Goal: Task Accomplishment & Management: Complete application form

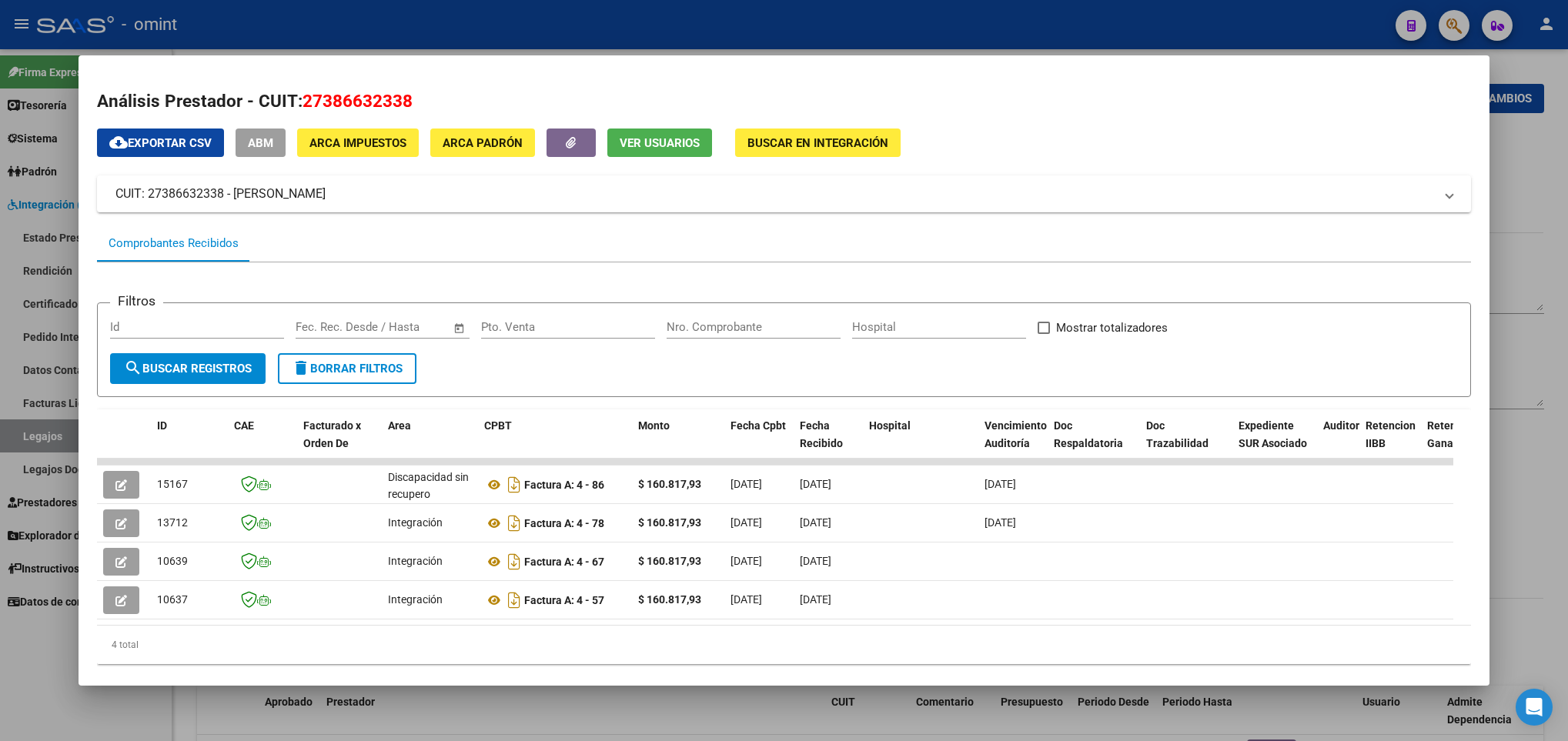
click at [1002, 728] on div at bounding box center [784, 370] width 1568 height 741
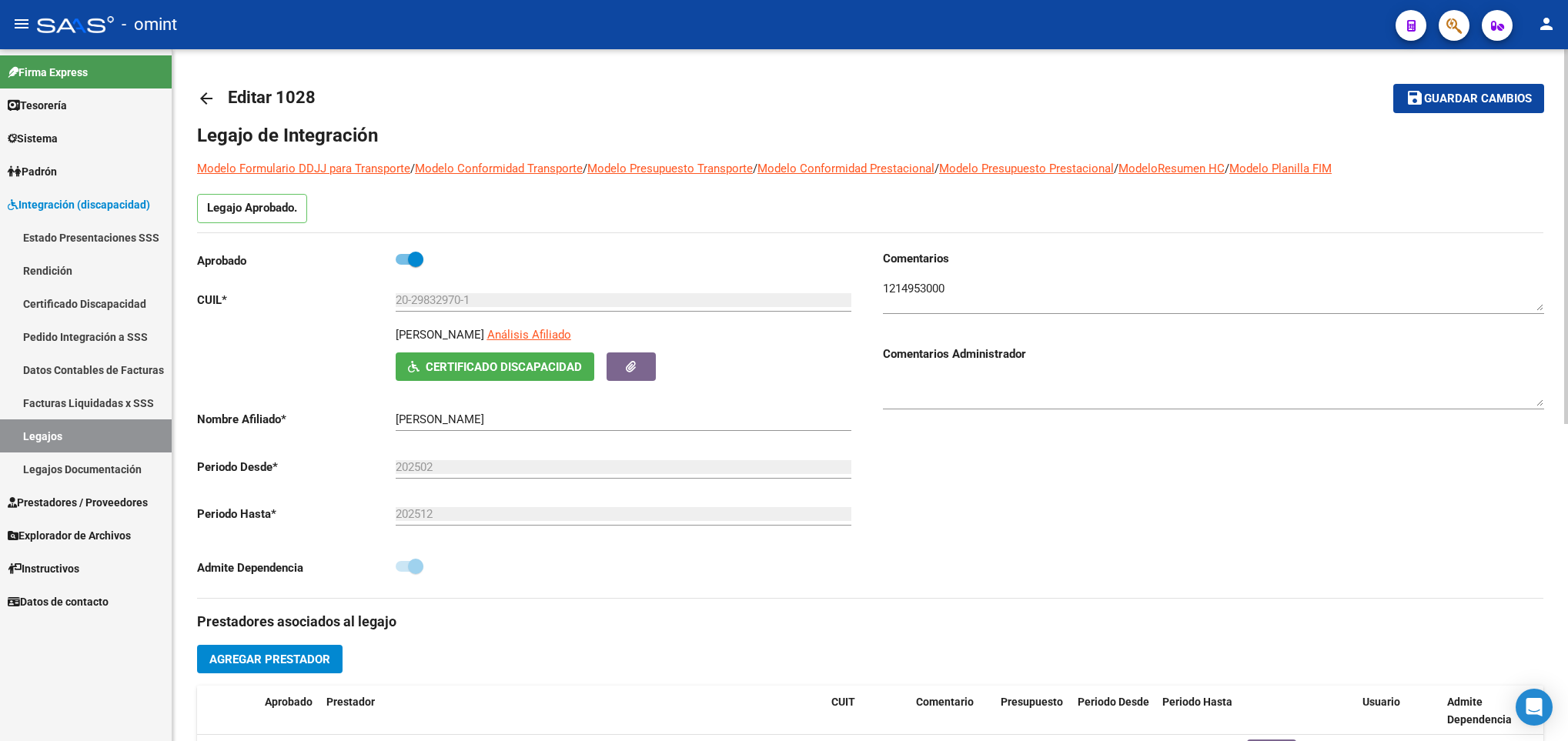
click at [201, 97] on mat-icon "arrow_back" at bounding box center [206, 98] width 18 height 18
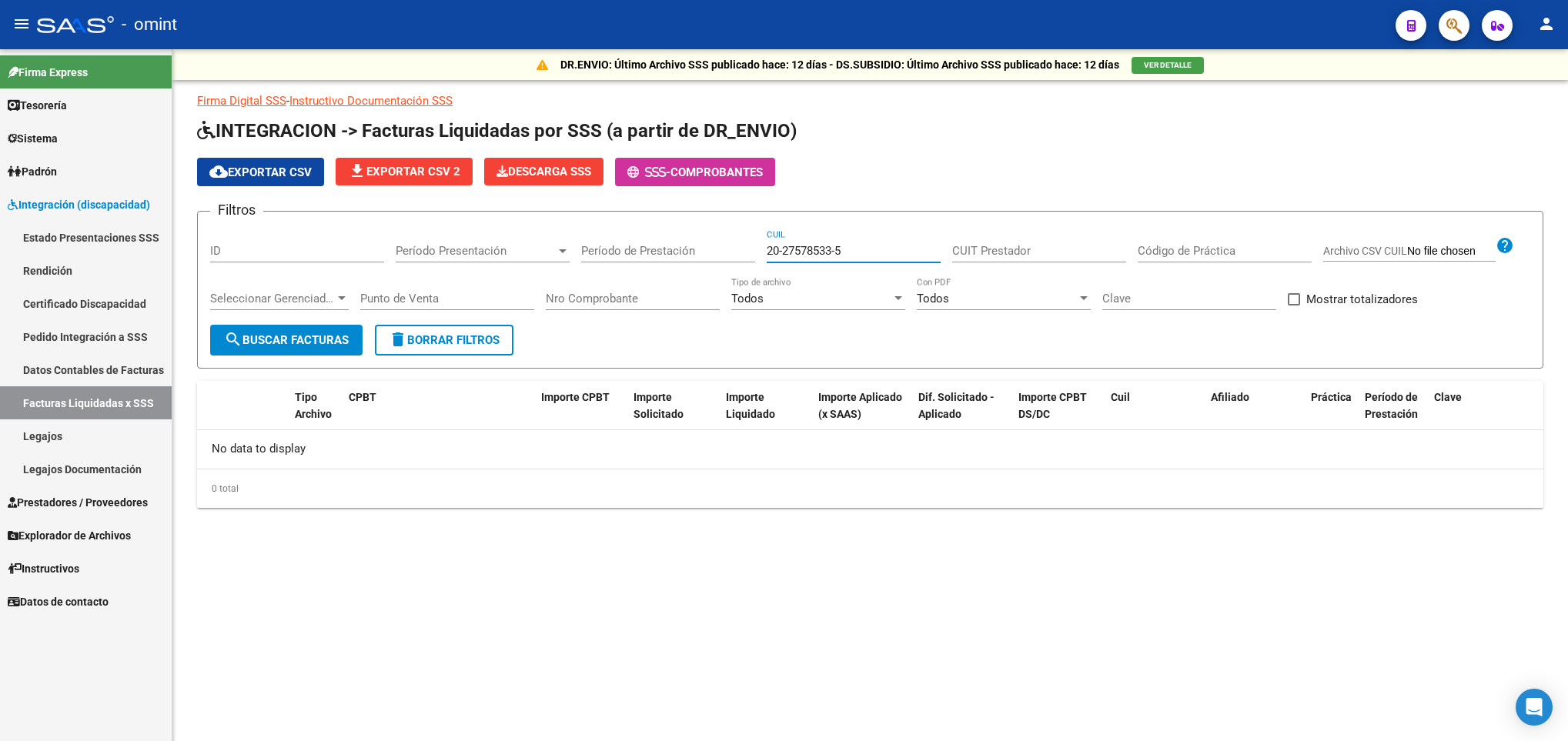
drag, startPoint x: 891, startPoint y: 252, endPoint x: 691, endPoint y: 235, distance: 200.7
click at [691, 235] on div "Filtros ID Período Presentación Período Presentación Período de Prestación 20-2…" at bounding box center [869, 275] width 1320 height 101
paste input "43724848-7"
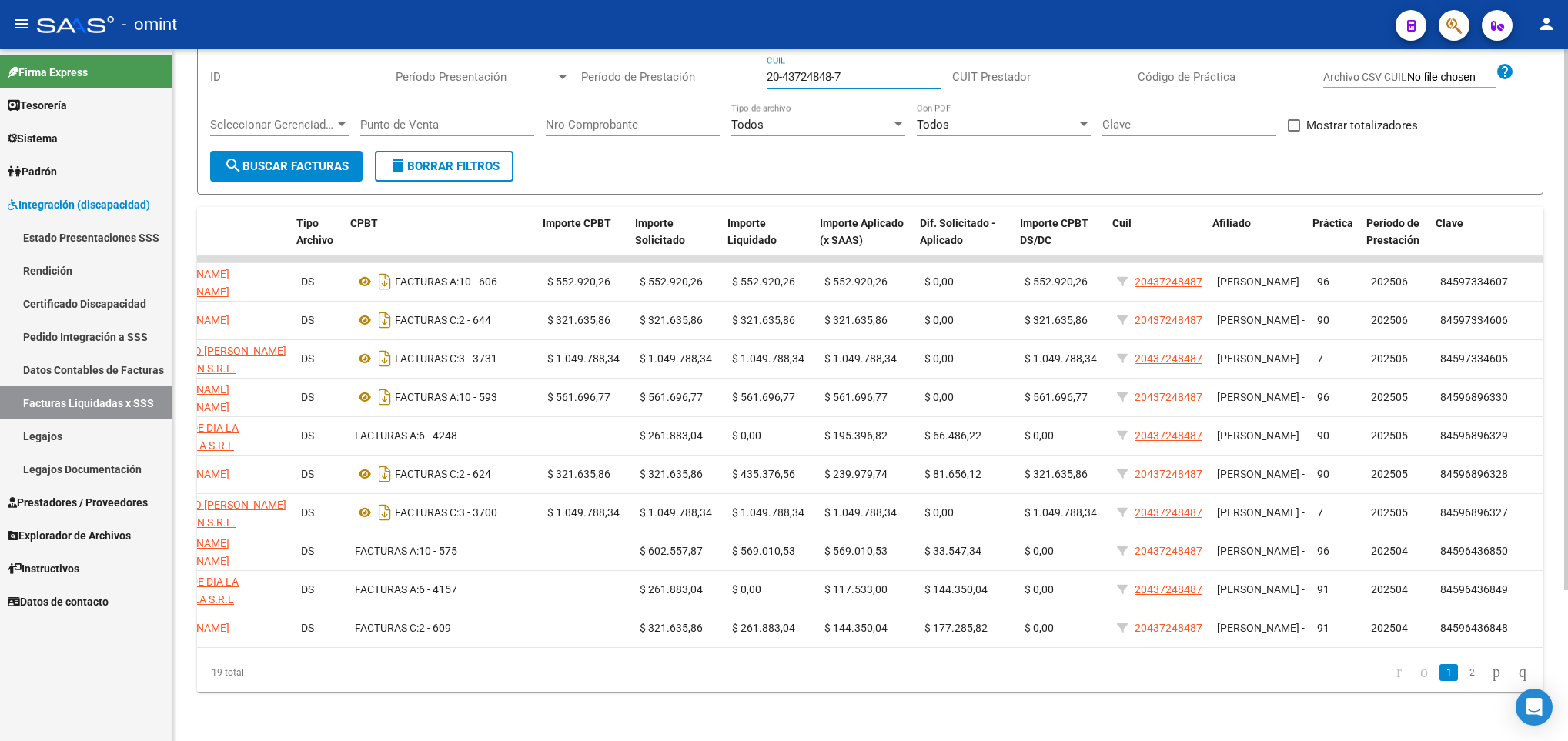
scroll to position [0, 385]
type input "20-43724848-7"
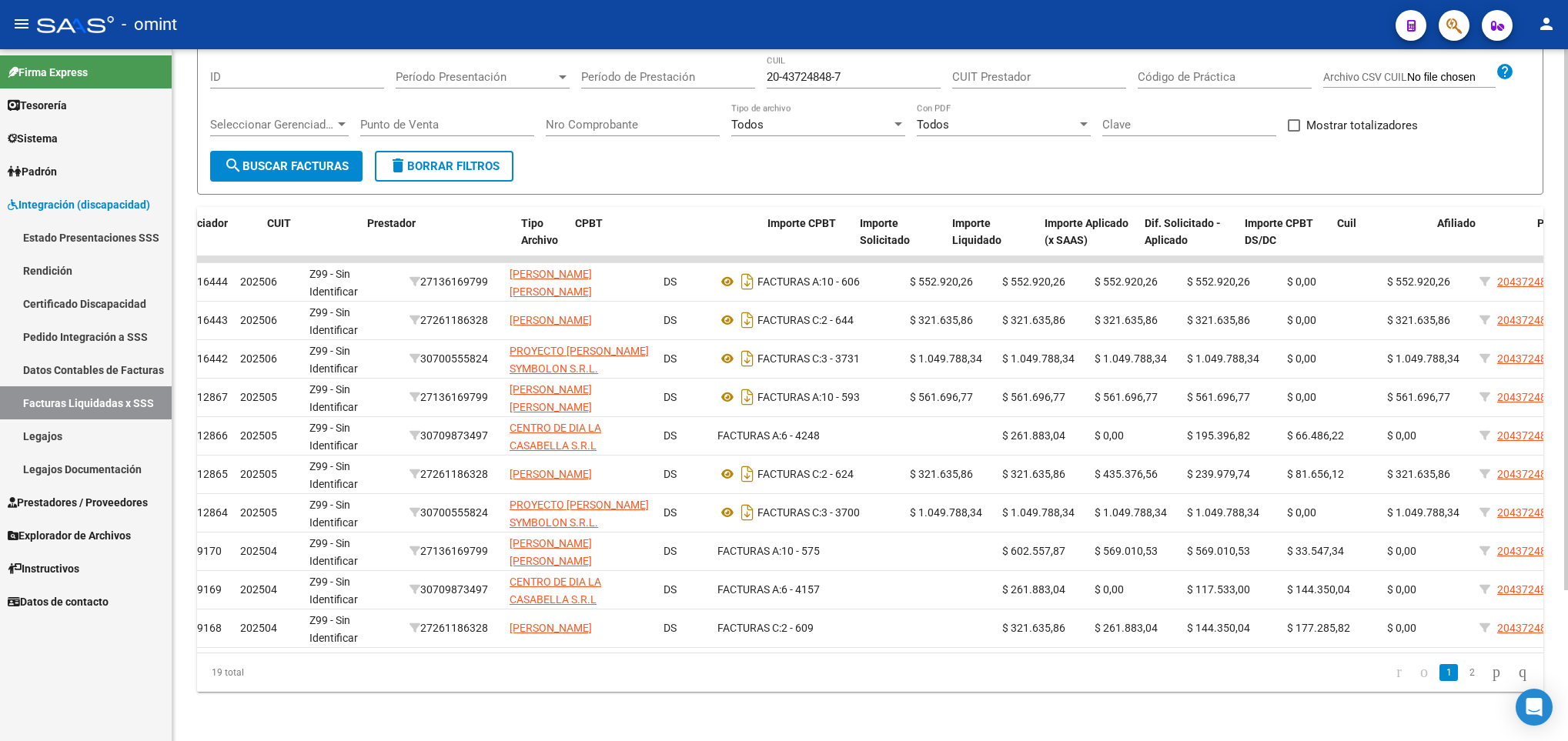
scroll to position [0, 0]
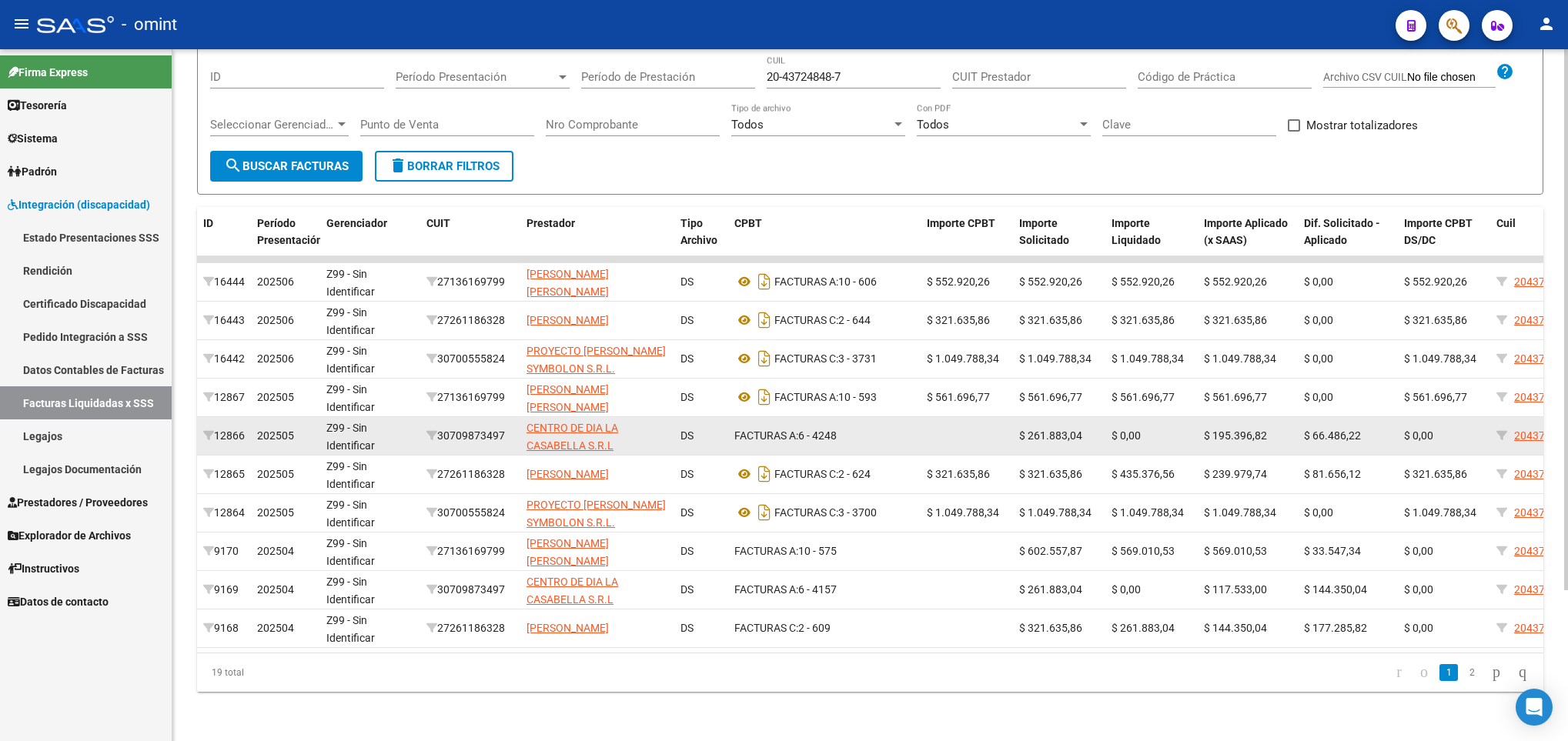
drag, startPoint x: 443, startPoint y: 420, endPoint x: 511, endPoint y: 434, distance: 69.4
click at [511, 434] on datatable-body-cell "30709873497" at bounding box center [470, 436] width 100 height 38
drag, startPoint x: 511, startPoint y: 434, endPoint x: 455, endPoint y: 418, distance: 58.2
click at [455, 427] on div "30709873497" at bounding box center [470, 435] width 87 height 17
drag, startPoint x: 443, startPoint y: 416, endPoint x: 512, endPoint y: 429, distance: 70.2
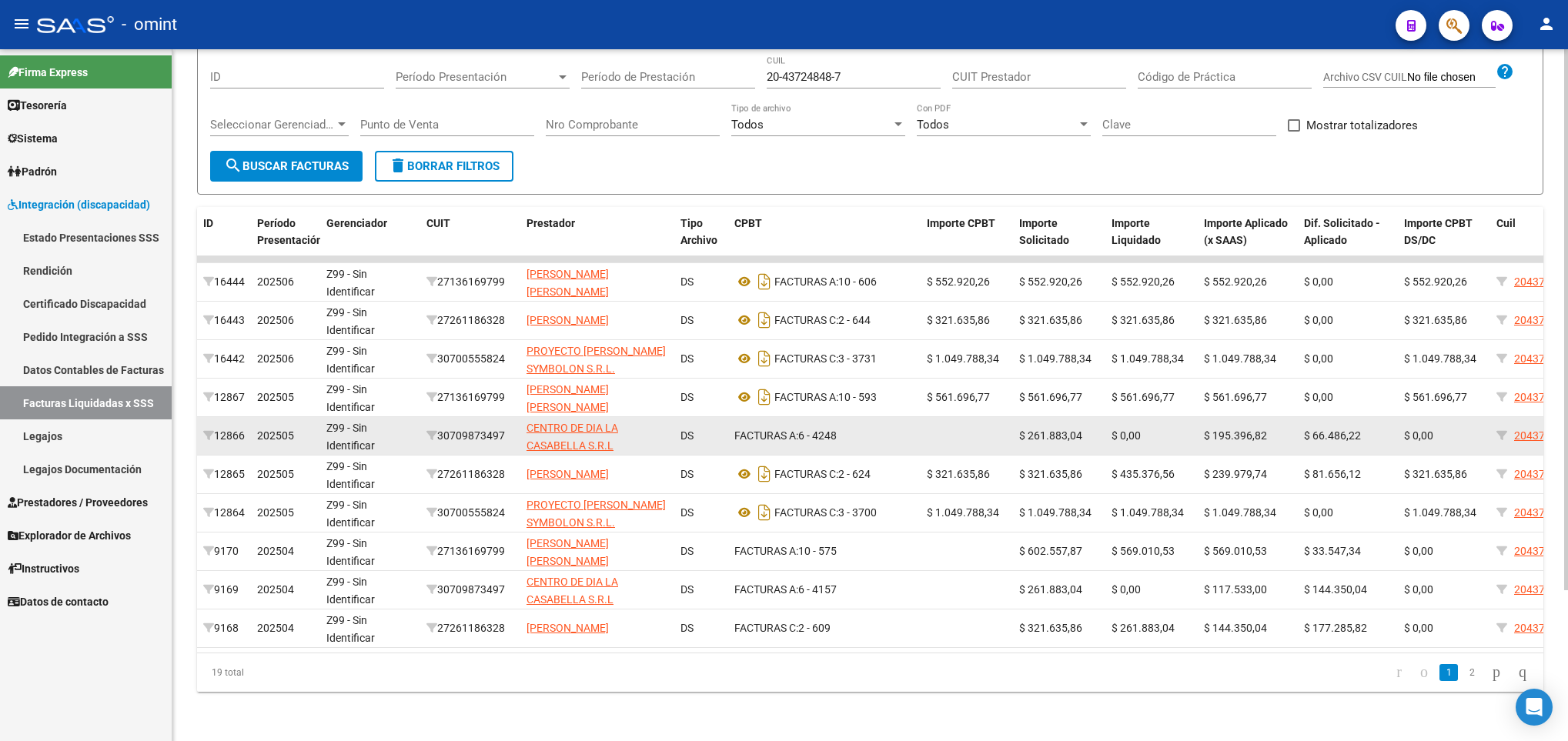
click at [512, 429] on datatable-body-cell "30709873497" at bounding box center [470, 436] width 100 height 38
copy div "30709873497"
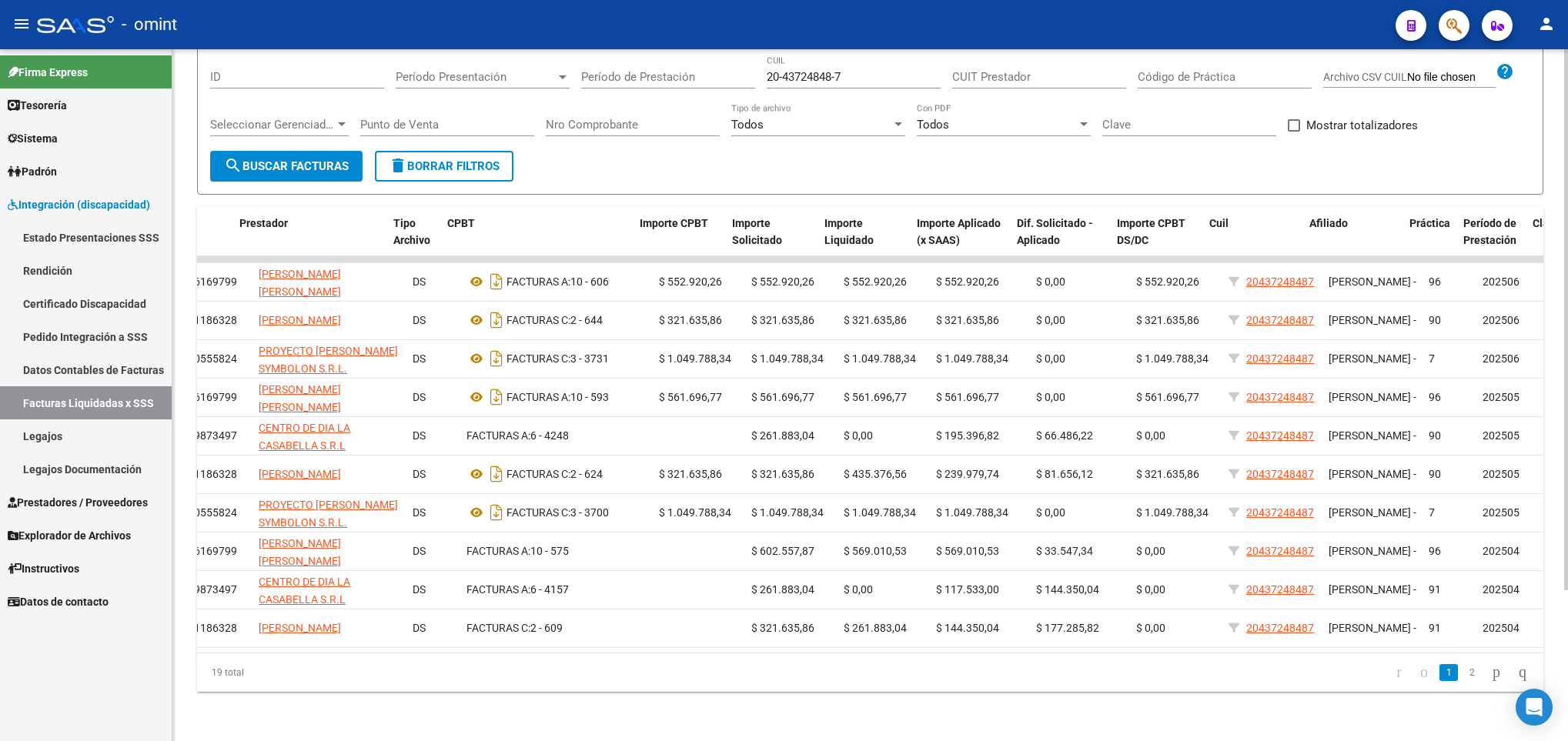
scroll to position [0, 385]
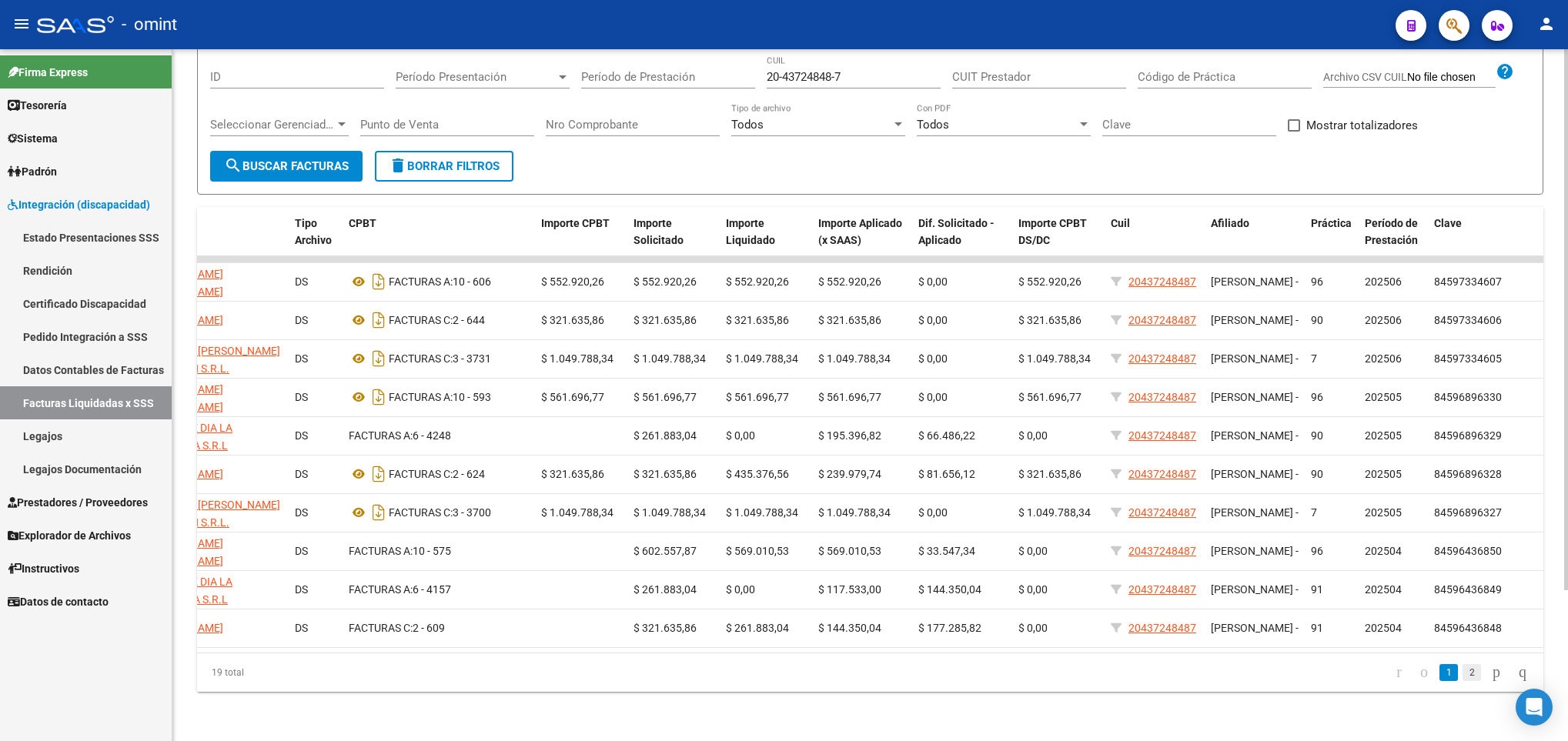
click at [1462, 677] on link "2" at bounding box center [1471, 672] width 18 height 17
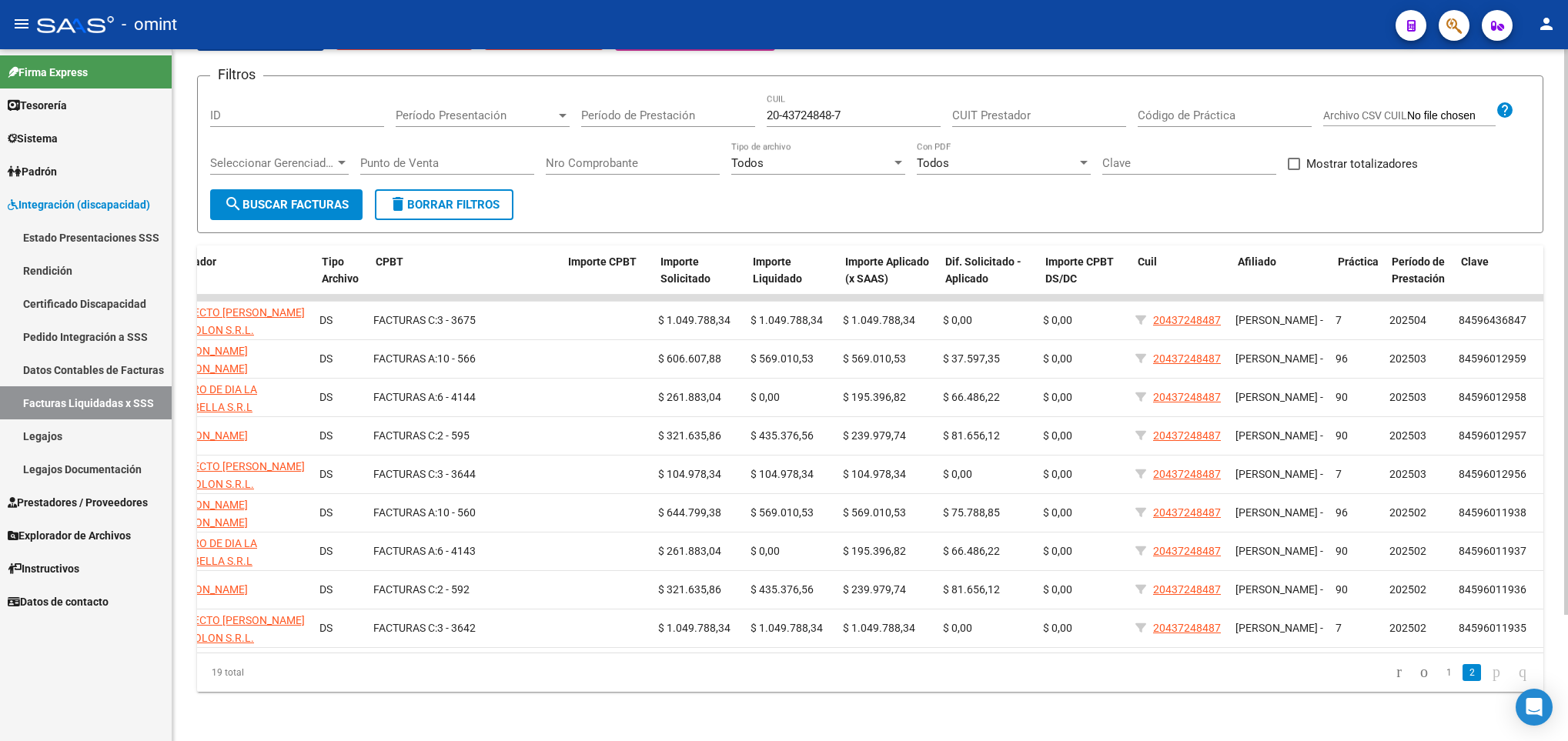
scroll to position [0, 359]
drag, startPoint x: 862, startPoint y: 93, endPoint x: 711, endPoint y: 97, distance: 151.1
click at [711, 97] on div "Filtros ID Período Presentación Período Presentación Período de Prestación 20-4…" at bounding box center [869, 139] width 1320 height 101
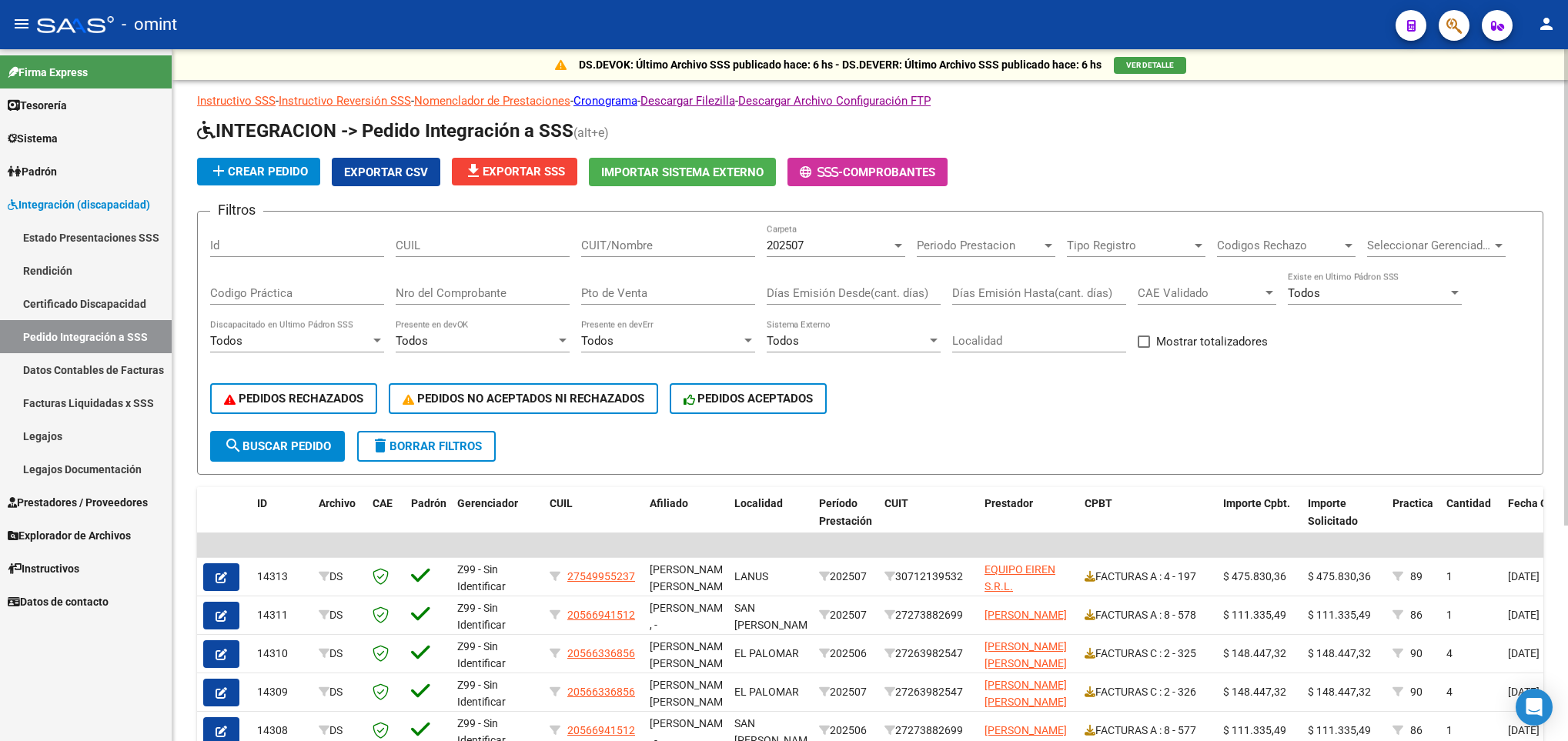
click at [246, 165] on span "add Crear Pedido" at bounding box center [258, 171] width 98 height 14
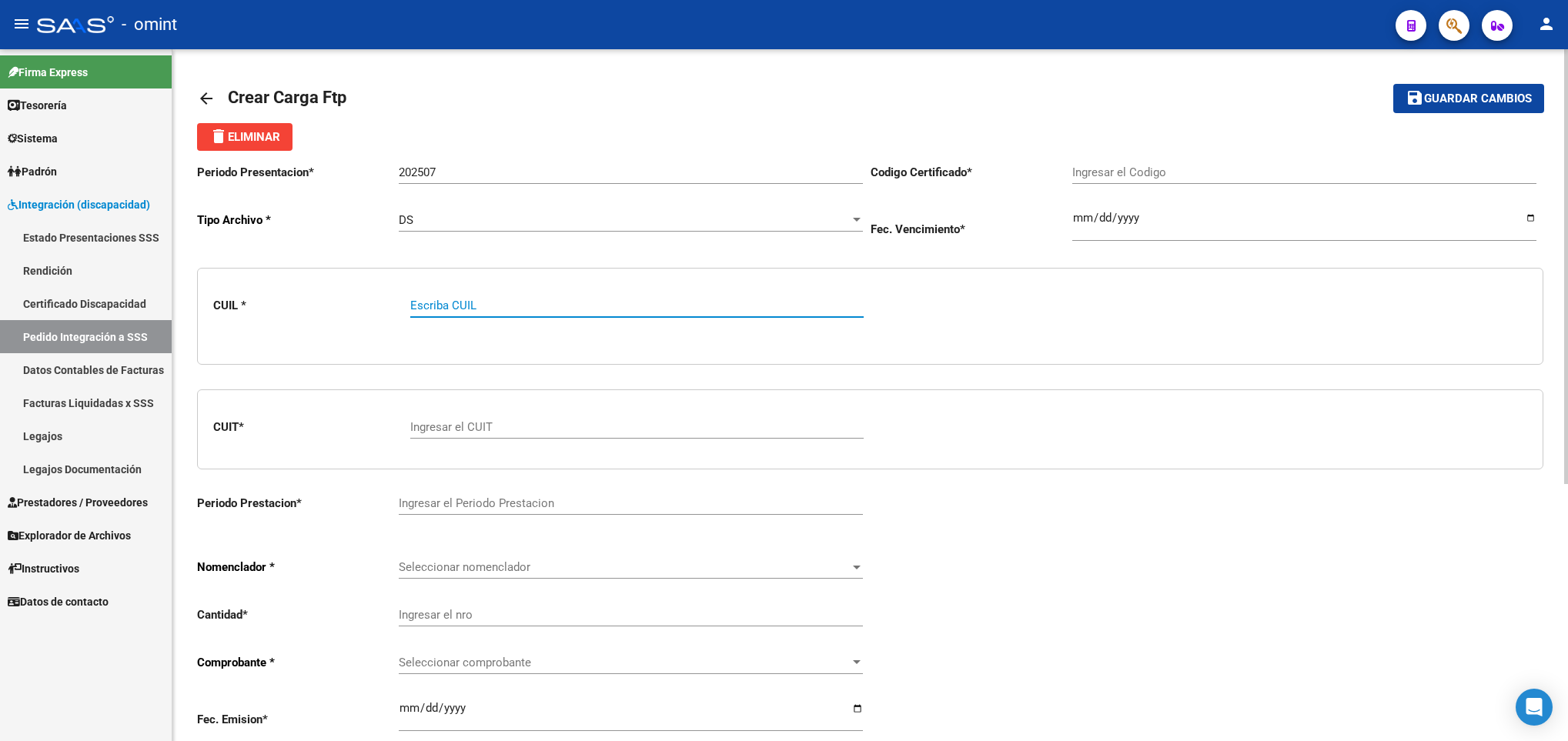
paste input "20437248487"
type input "20437248487"
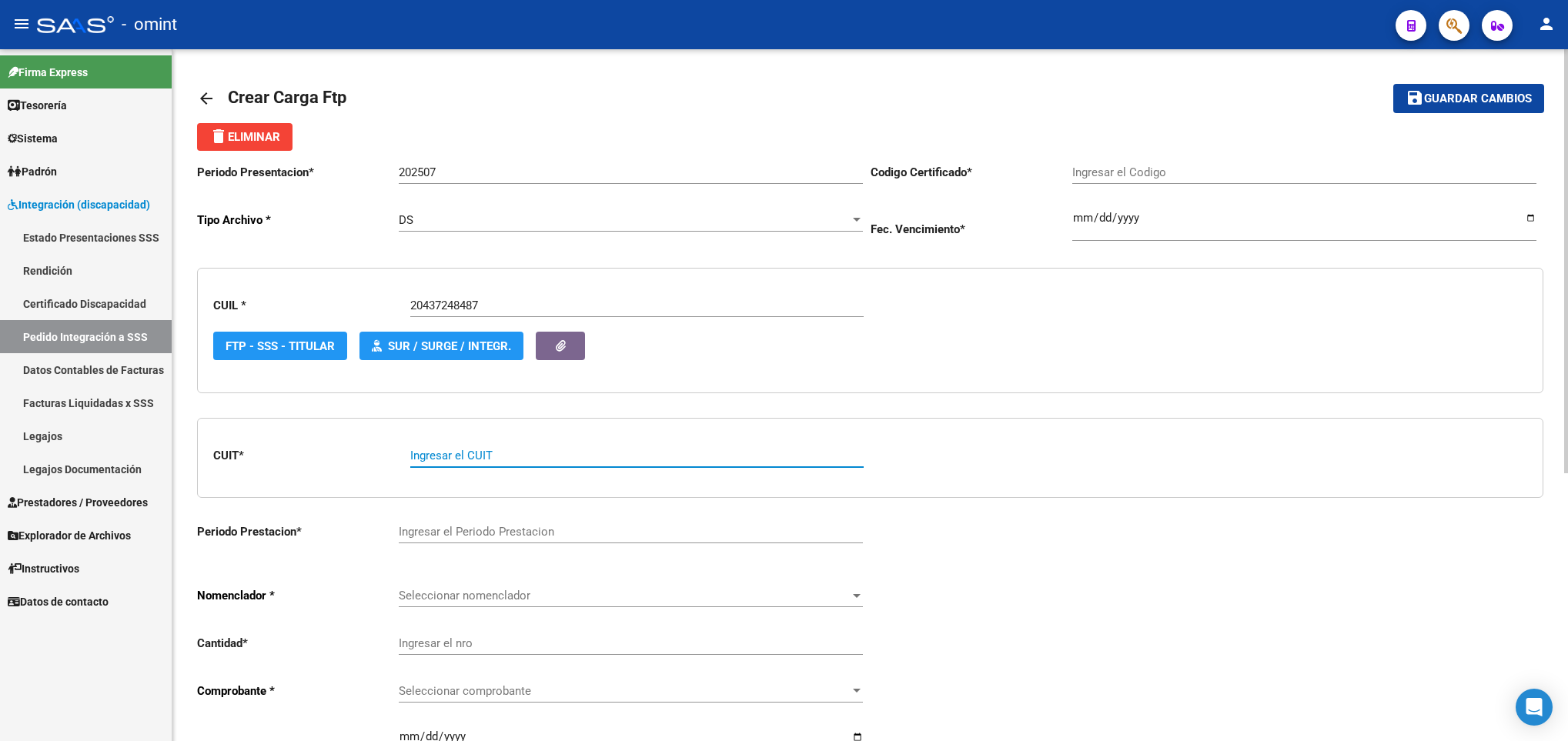
type input "7987107375"
type input "2032-02-09"
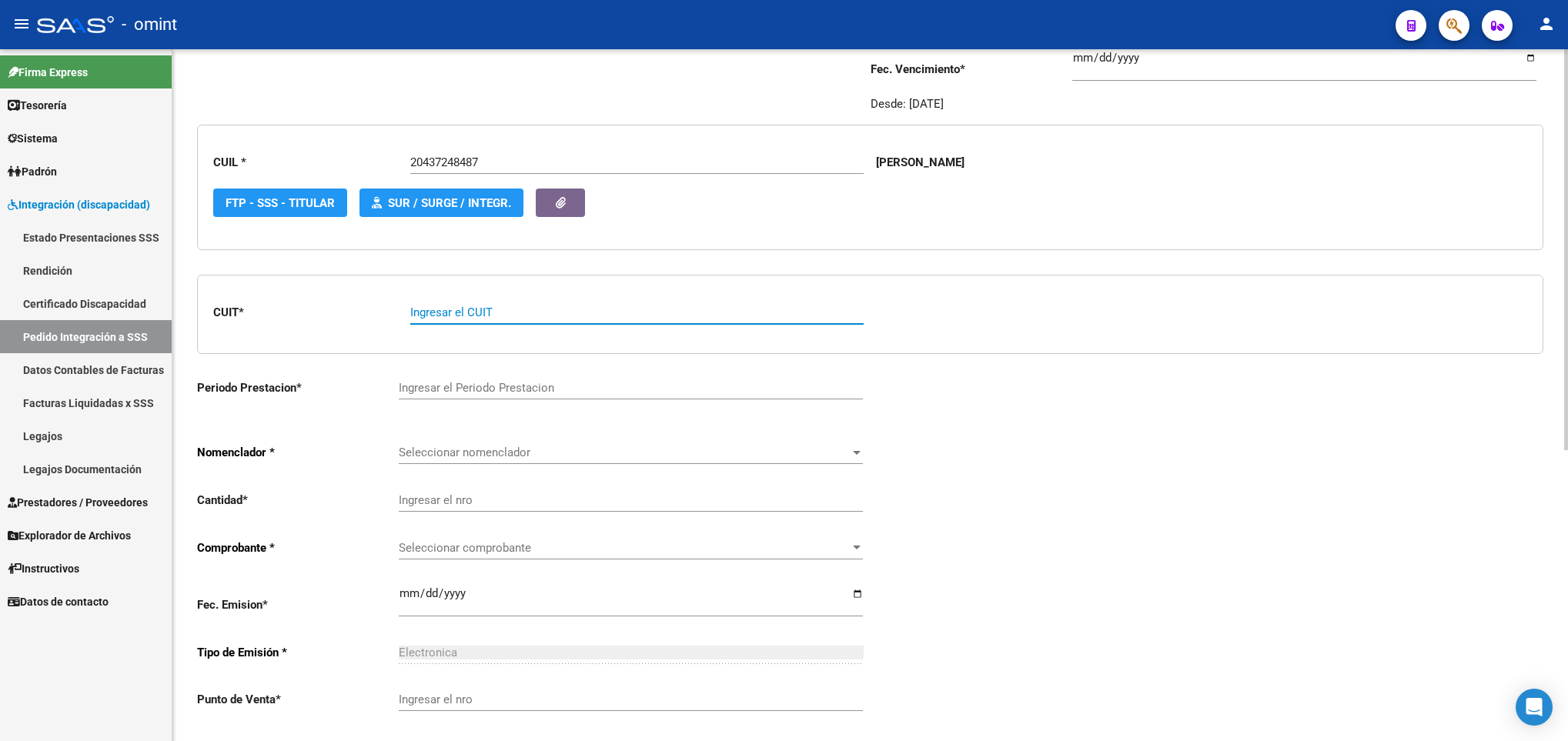
scroll to position [231, 0]
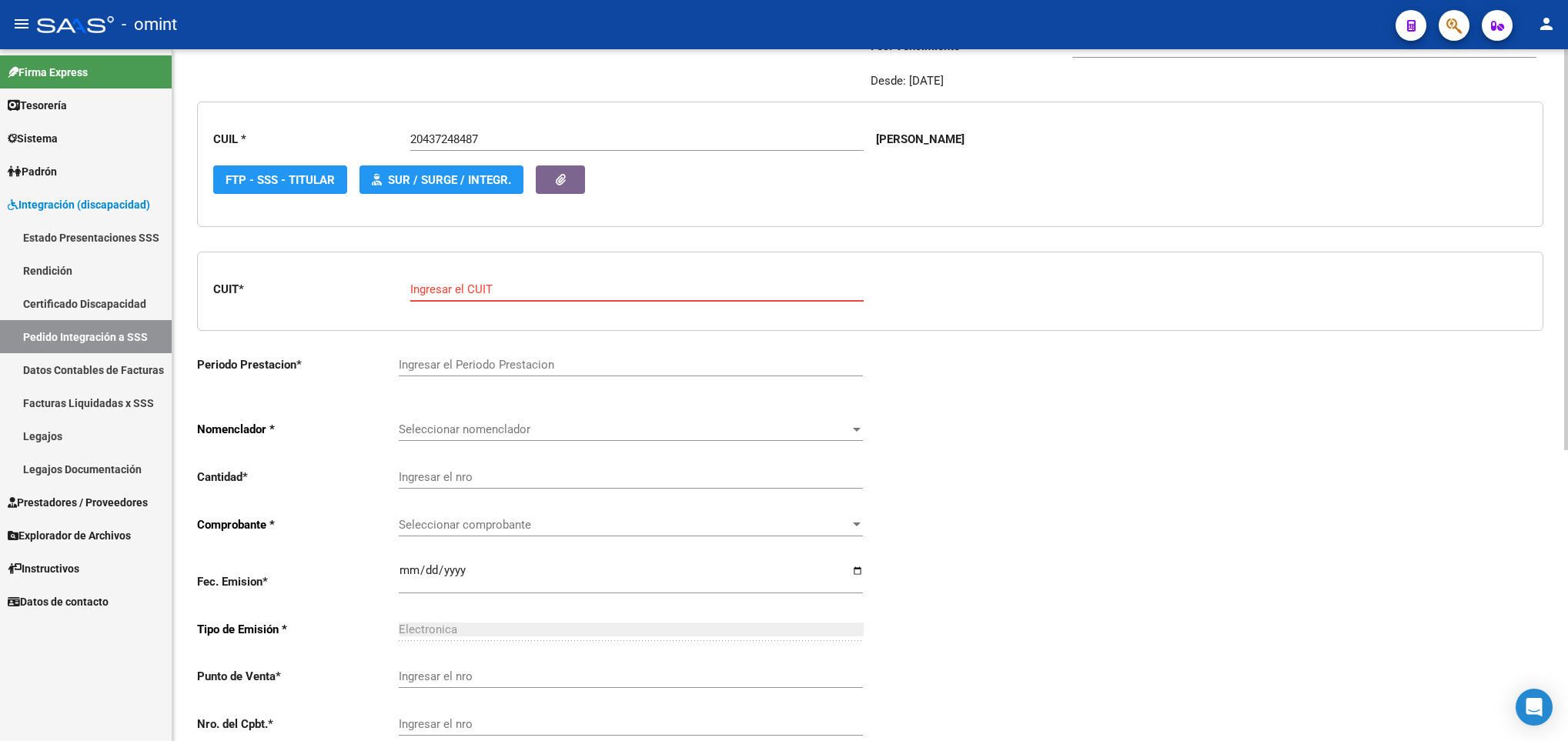
paste input "30-70987349-7"
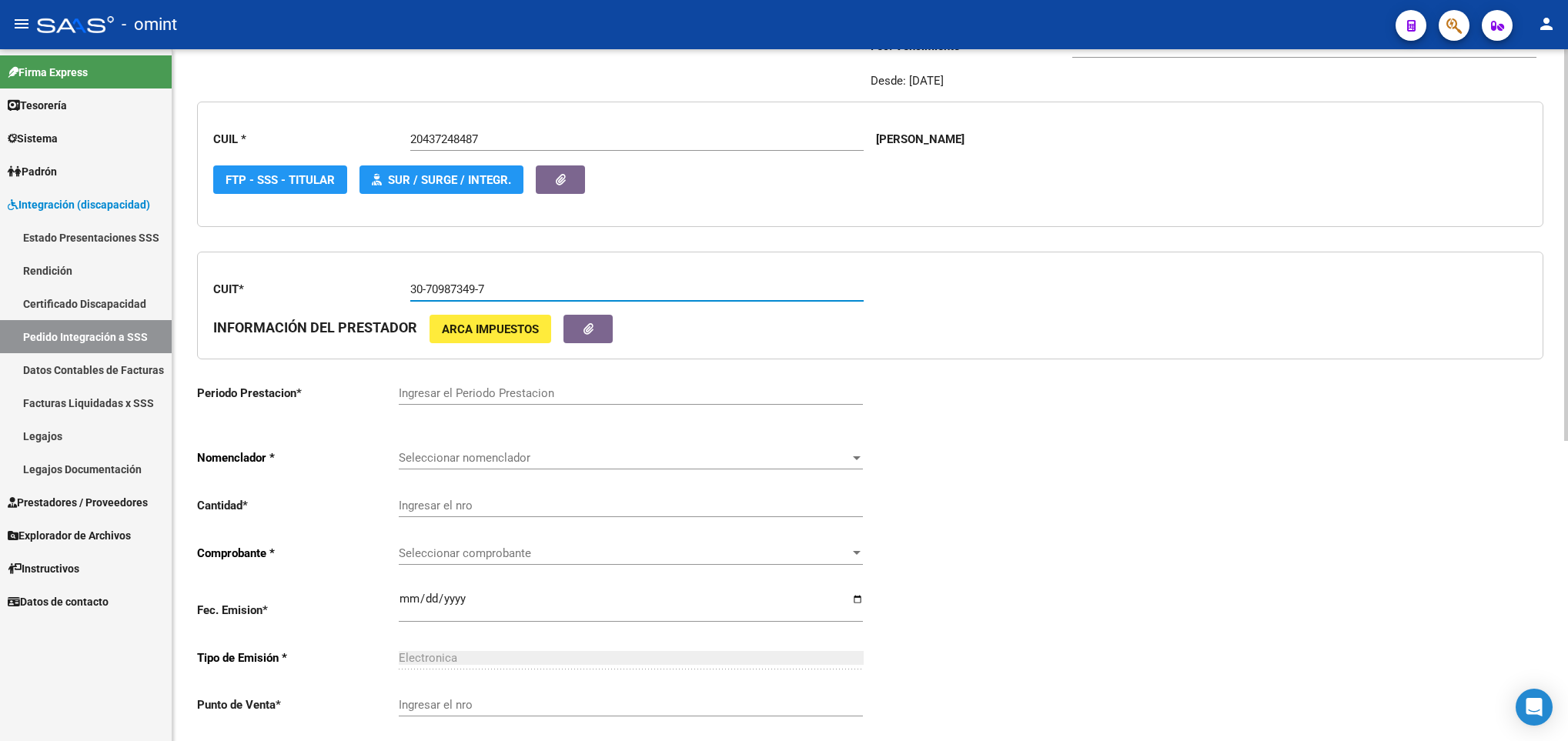
type input "30-70987349-7"
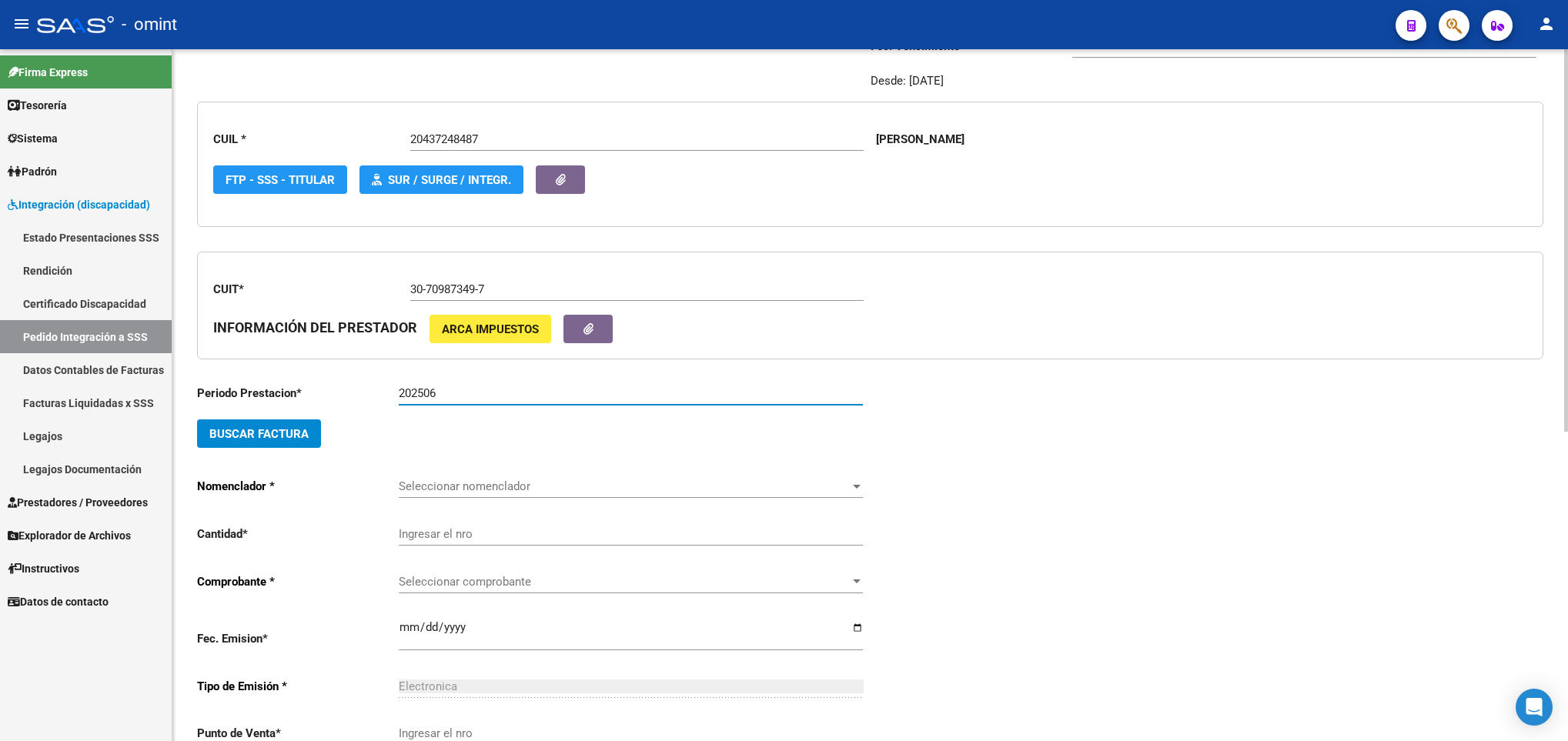
scroll to position [347, 0]
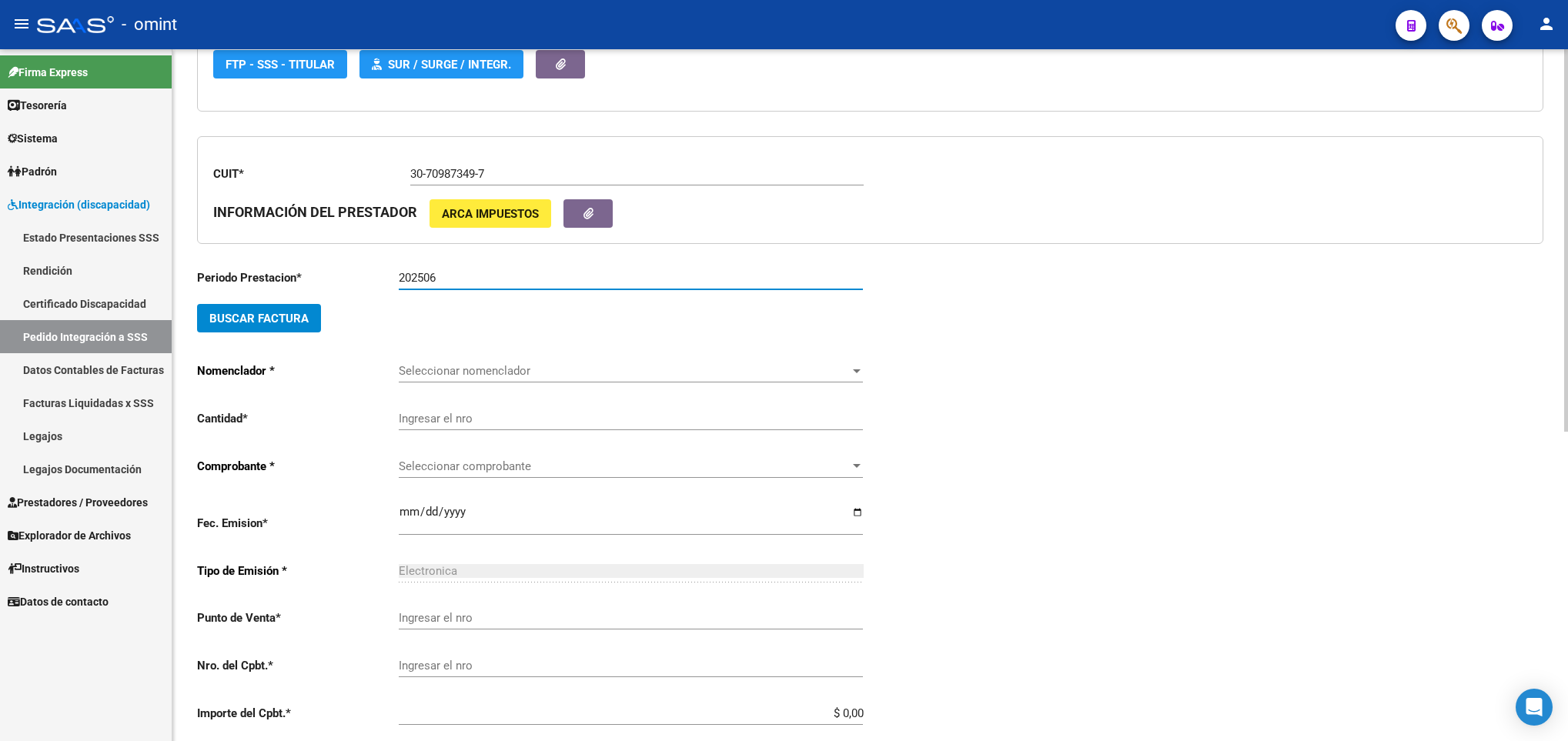
type input "202506"
click at [591, 372] on span "Seleccionar nomenclador" at bounding box center [624, 370] width 451 height 14
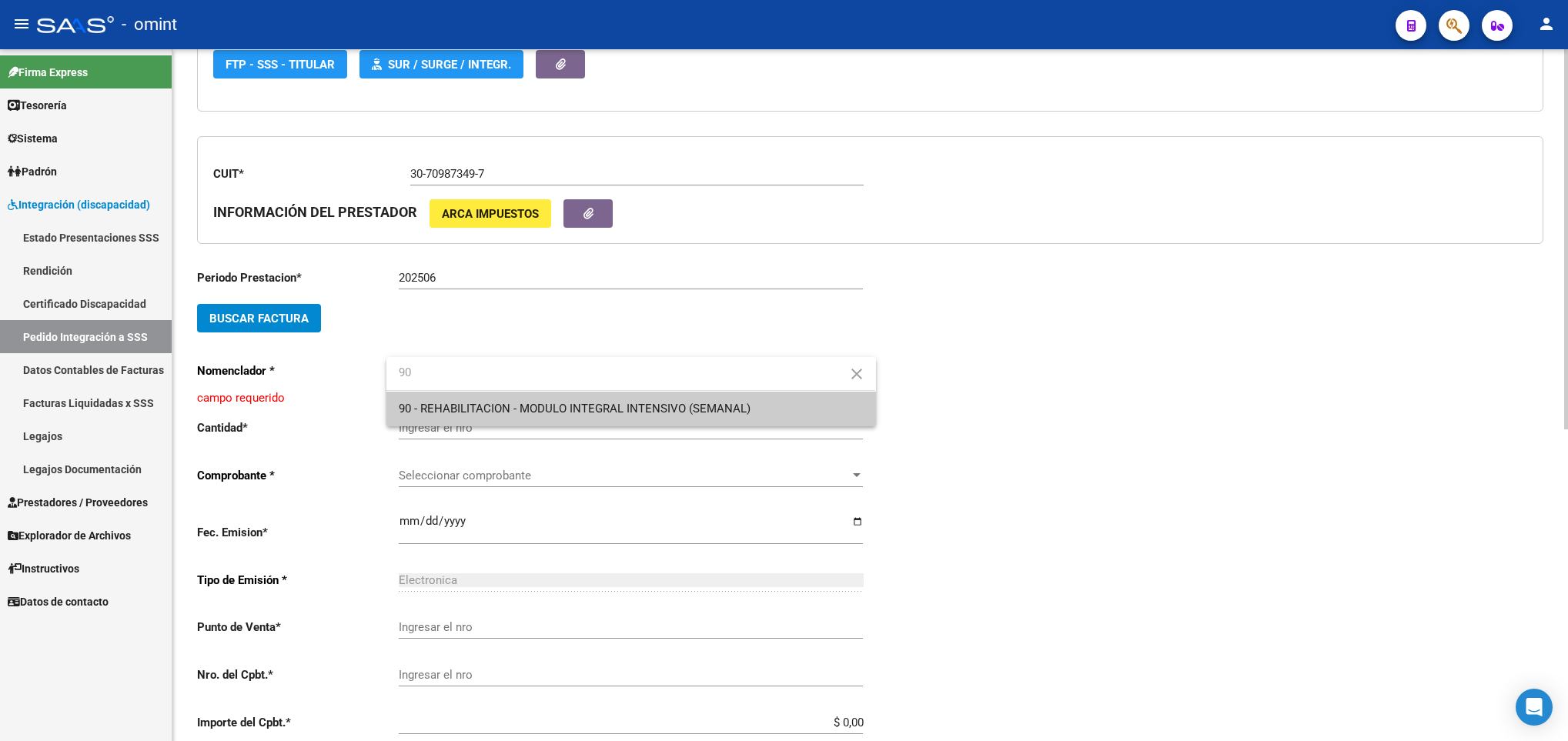
type input "90"
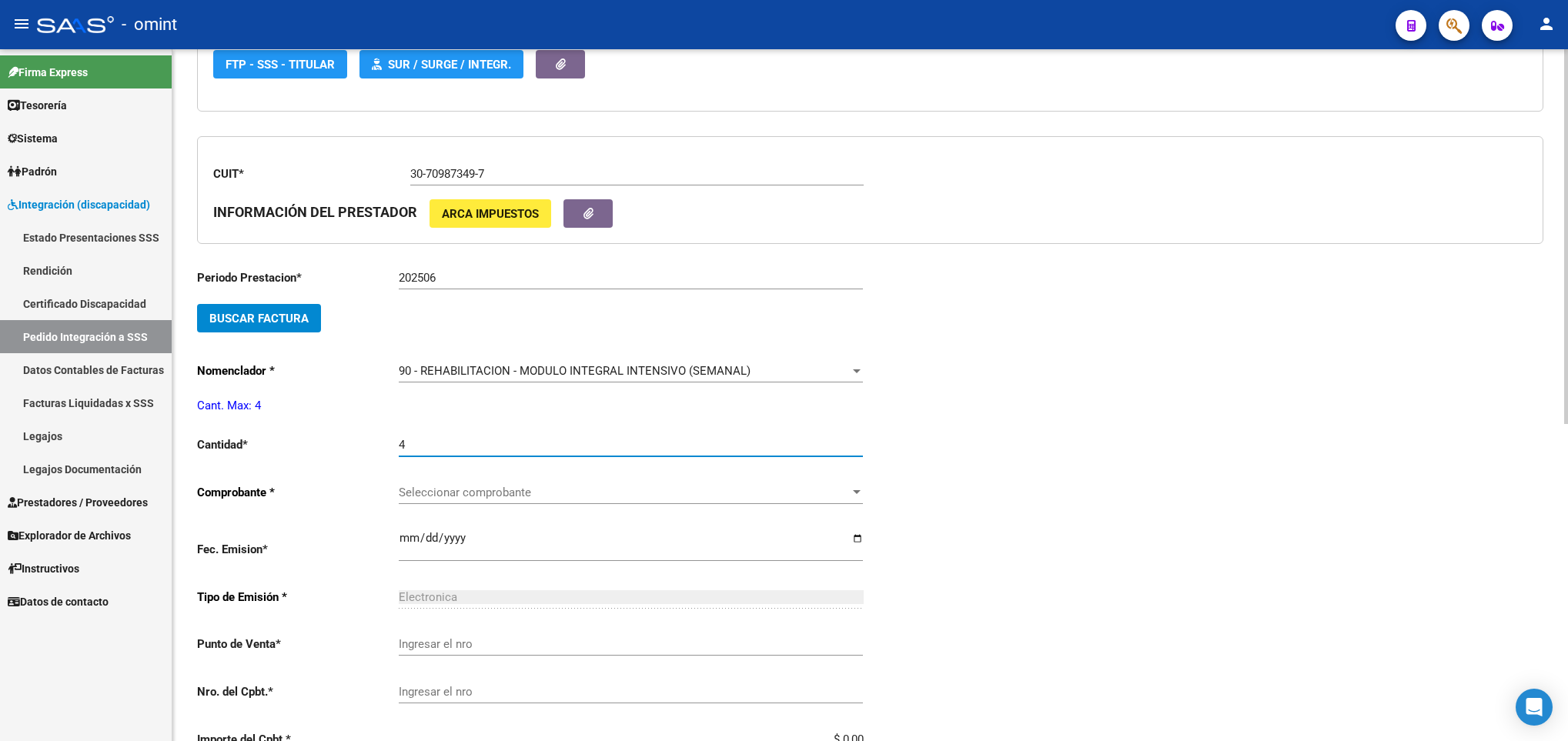
type input "4"
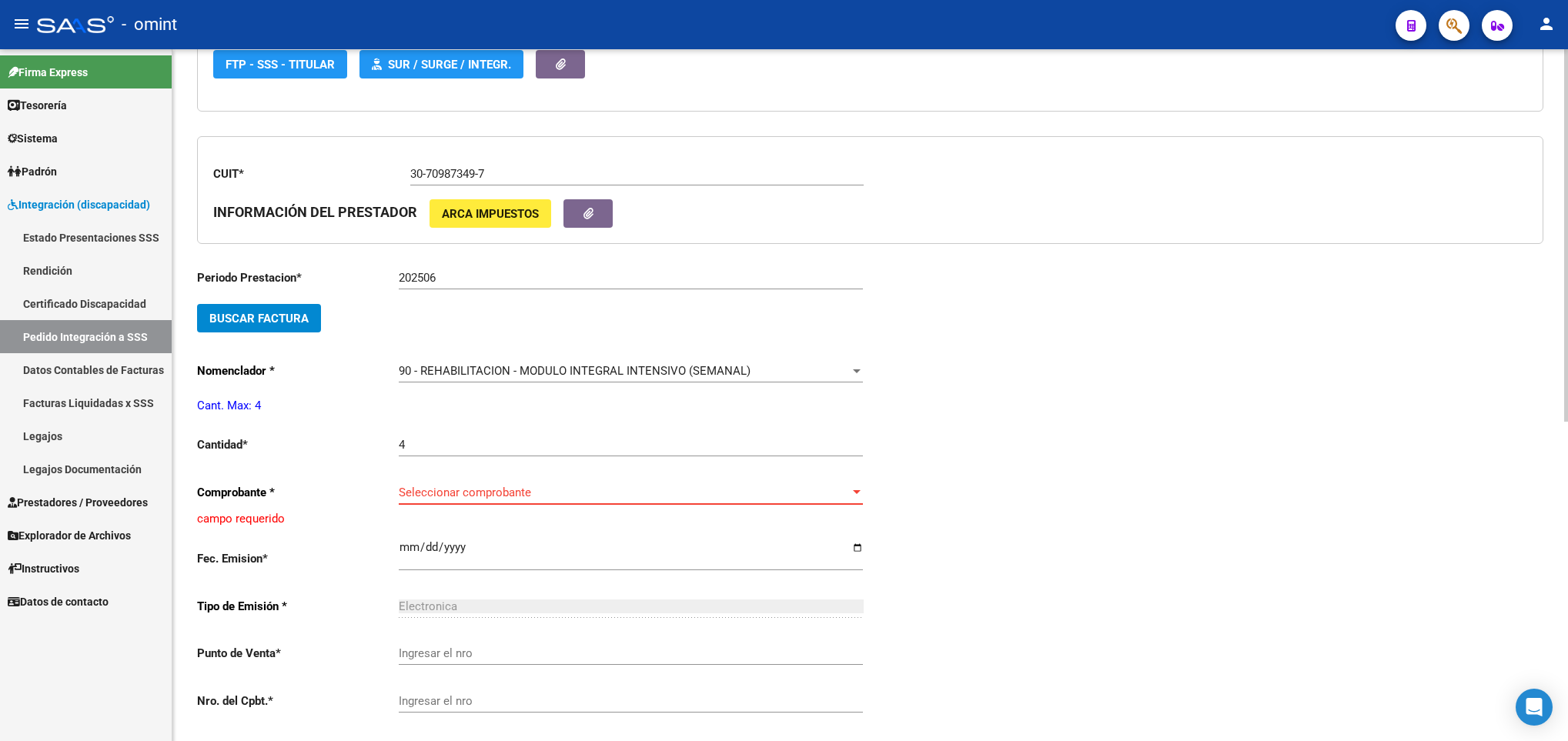
click at [593, 499] on span "Seleccionar comprobante" at bounding box center [624, 492] width 451 height 14
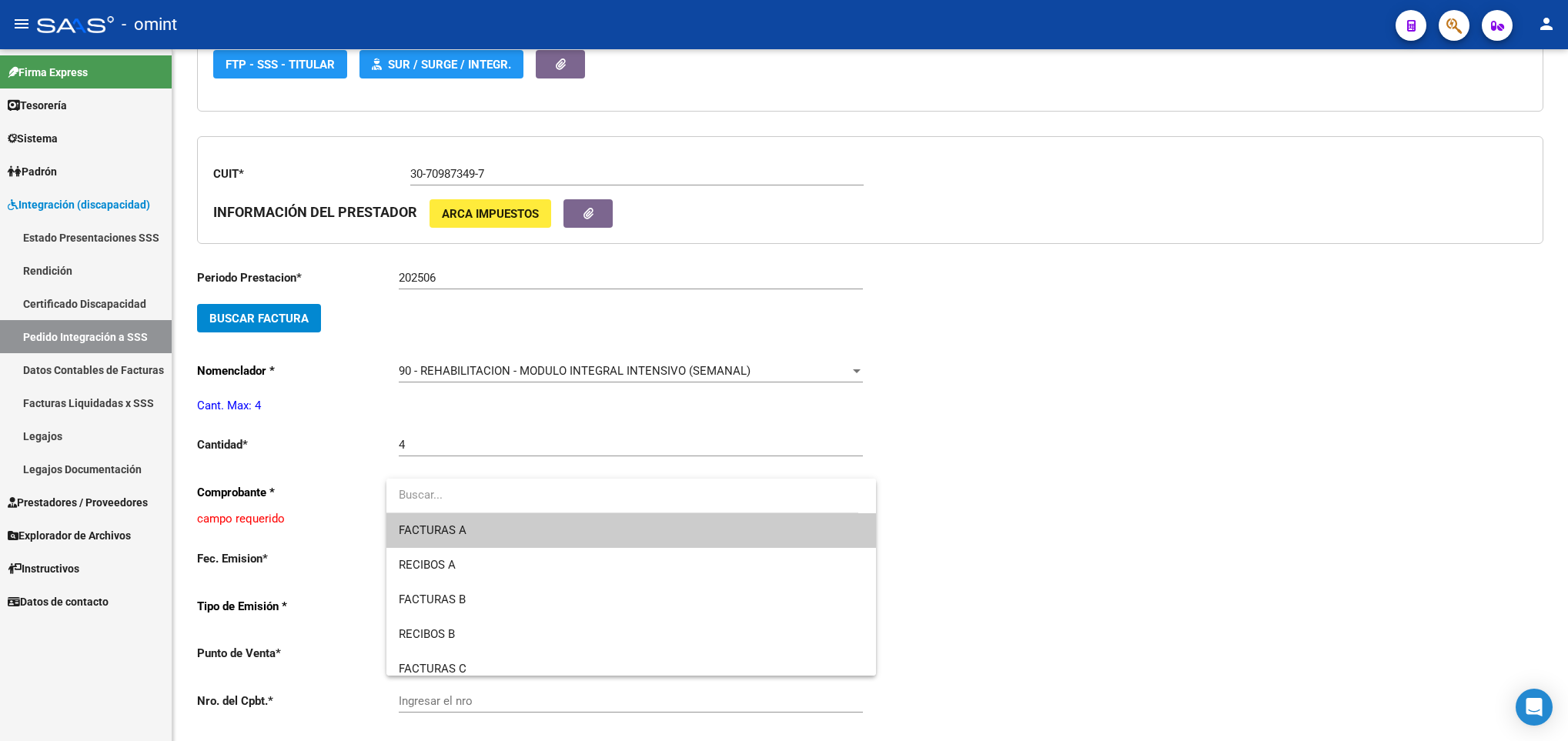
click at [578, 539] on span "FACTURAS A" at bounding box center [630, 530] width 464 height 35
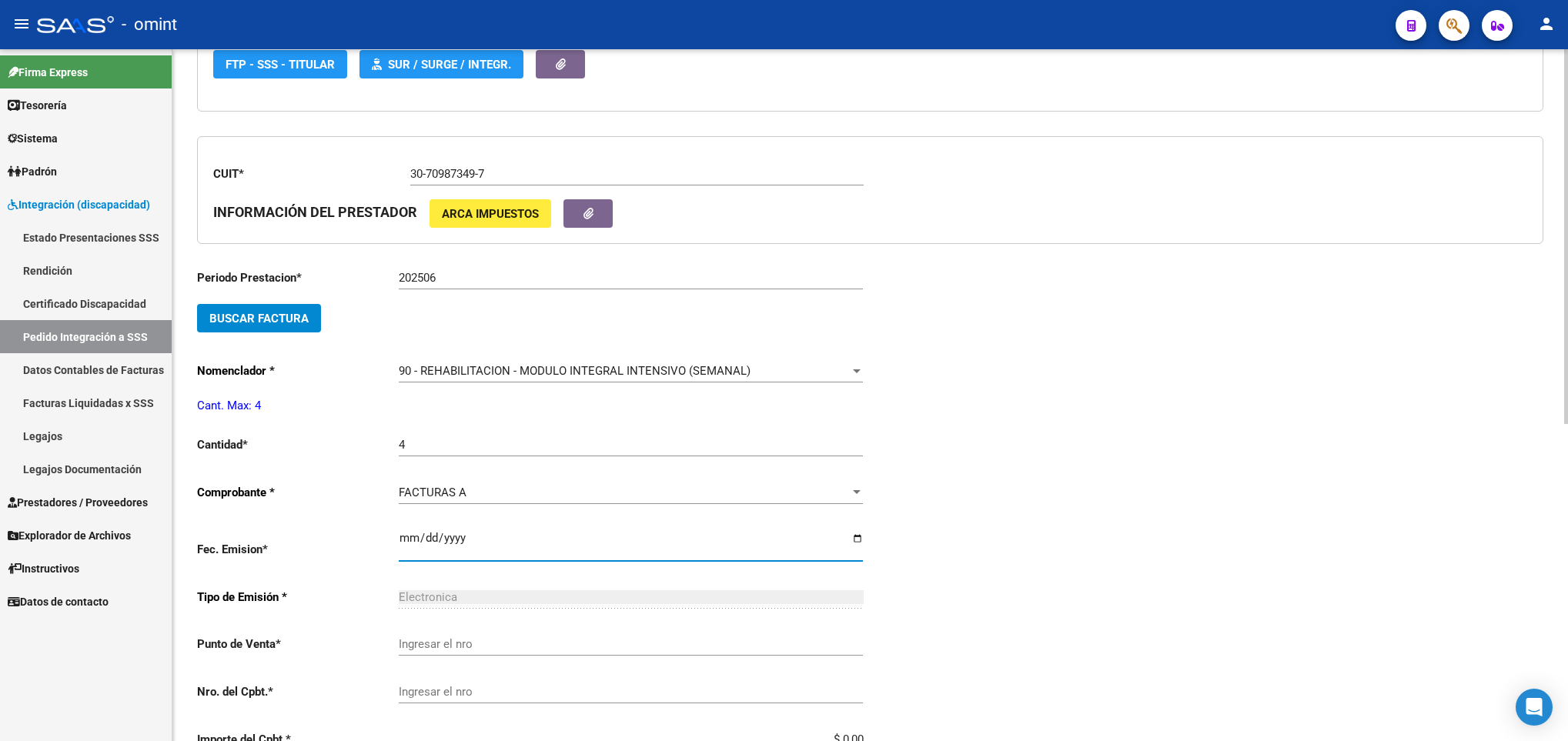
click at [405, 547] on input "Ingresar el fecha" at bounding box center [630, 543] width 464 height 25
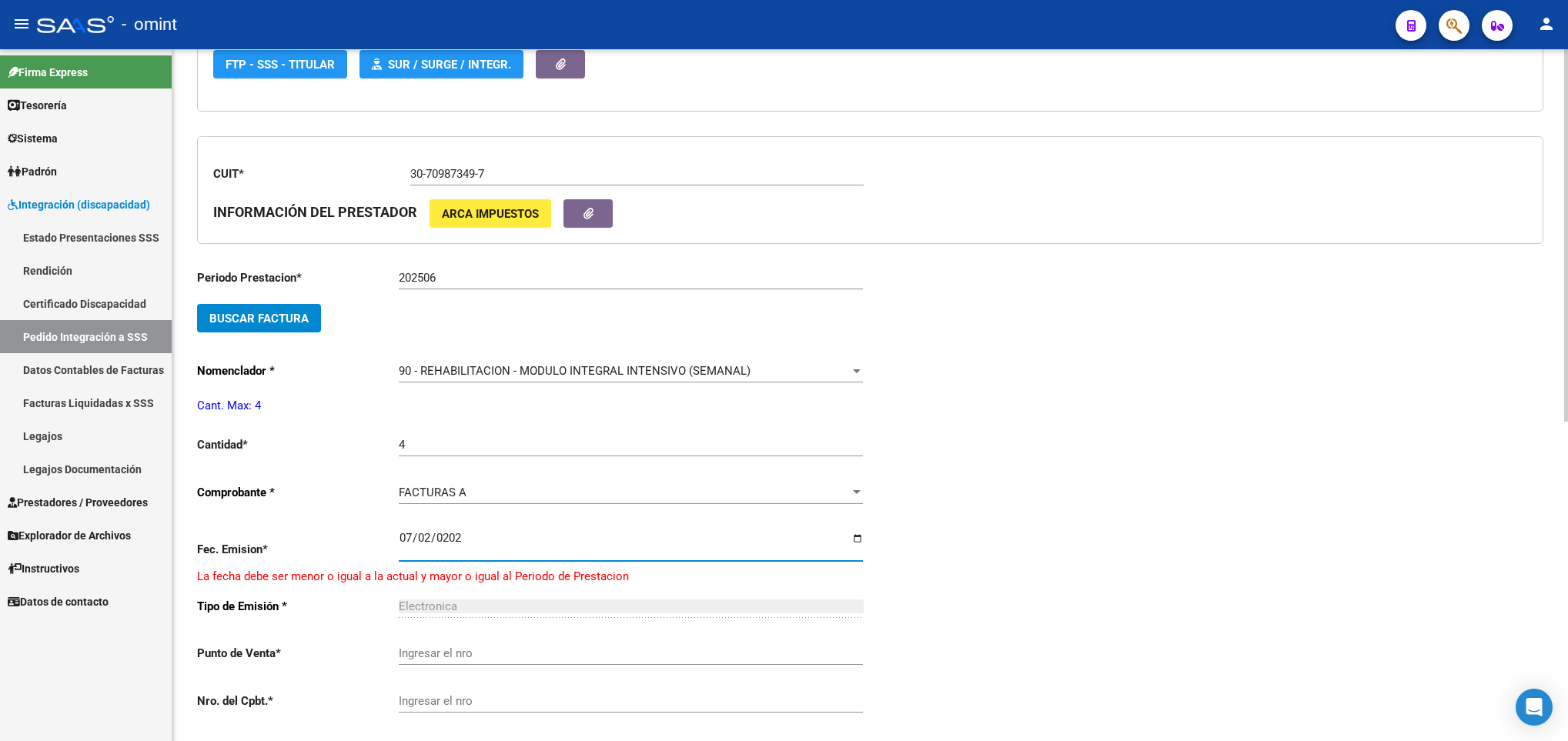
type input "2025-07-02"
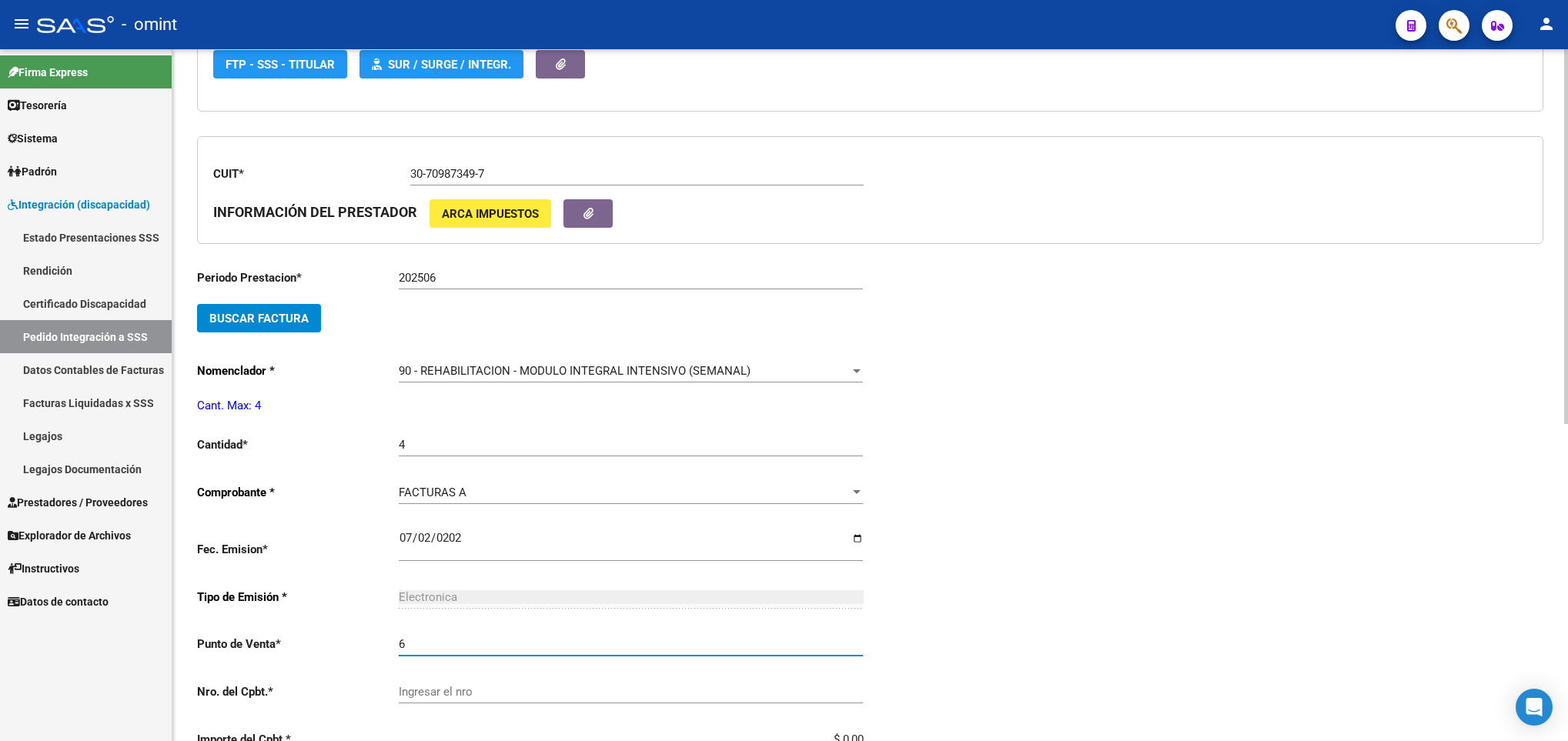
type input "6"
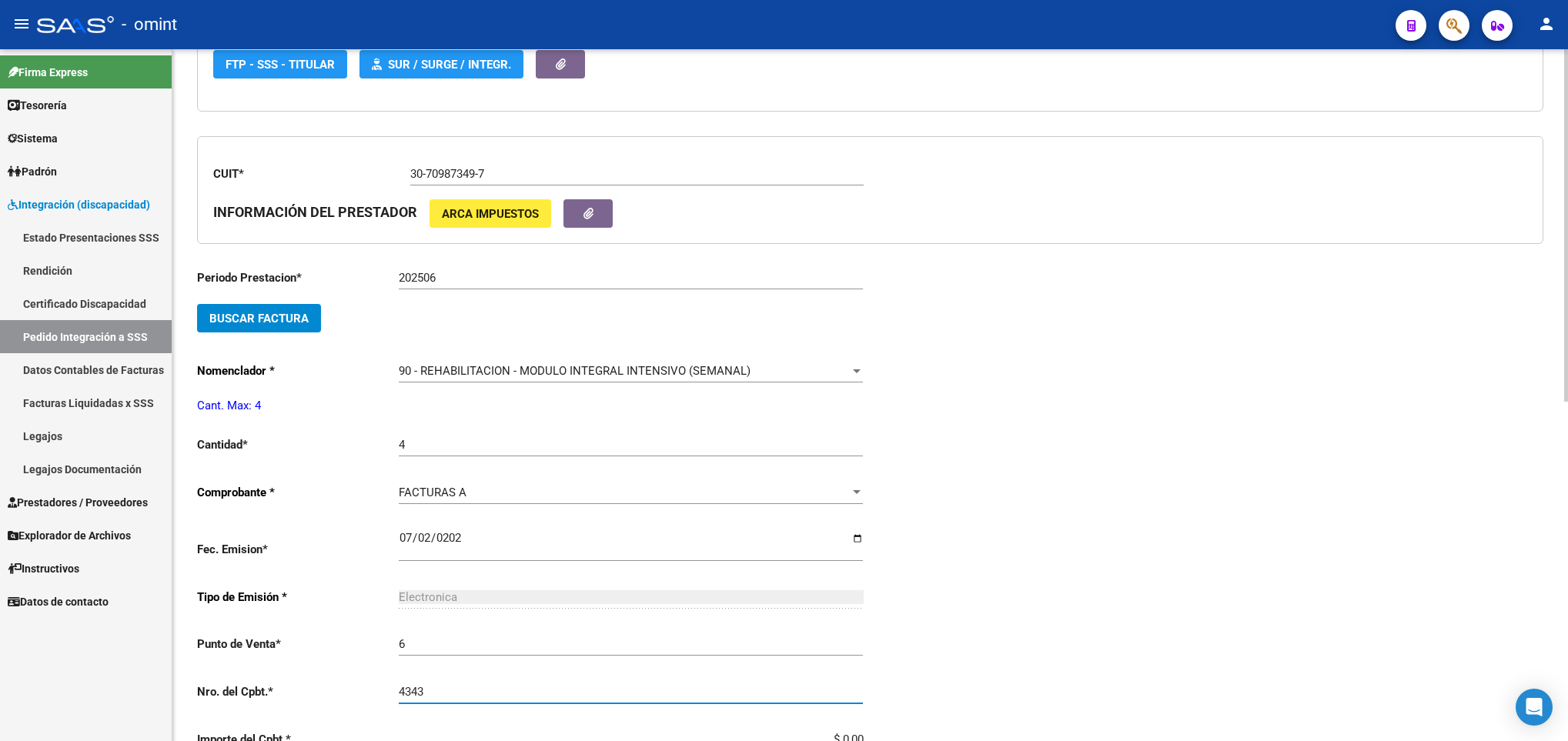
type input "4343"
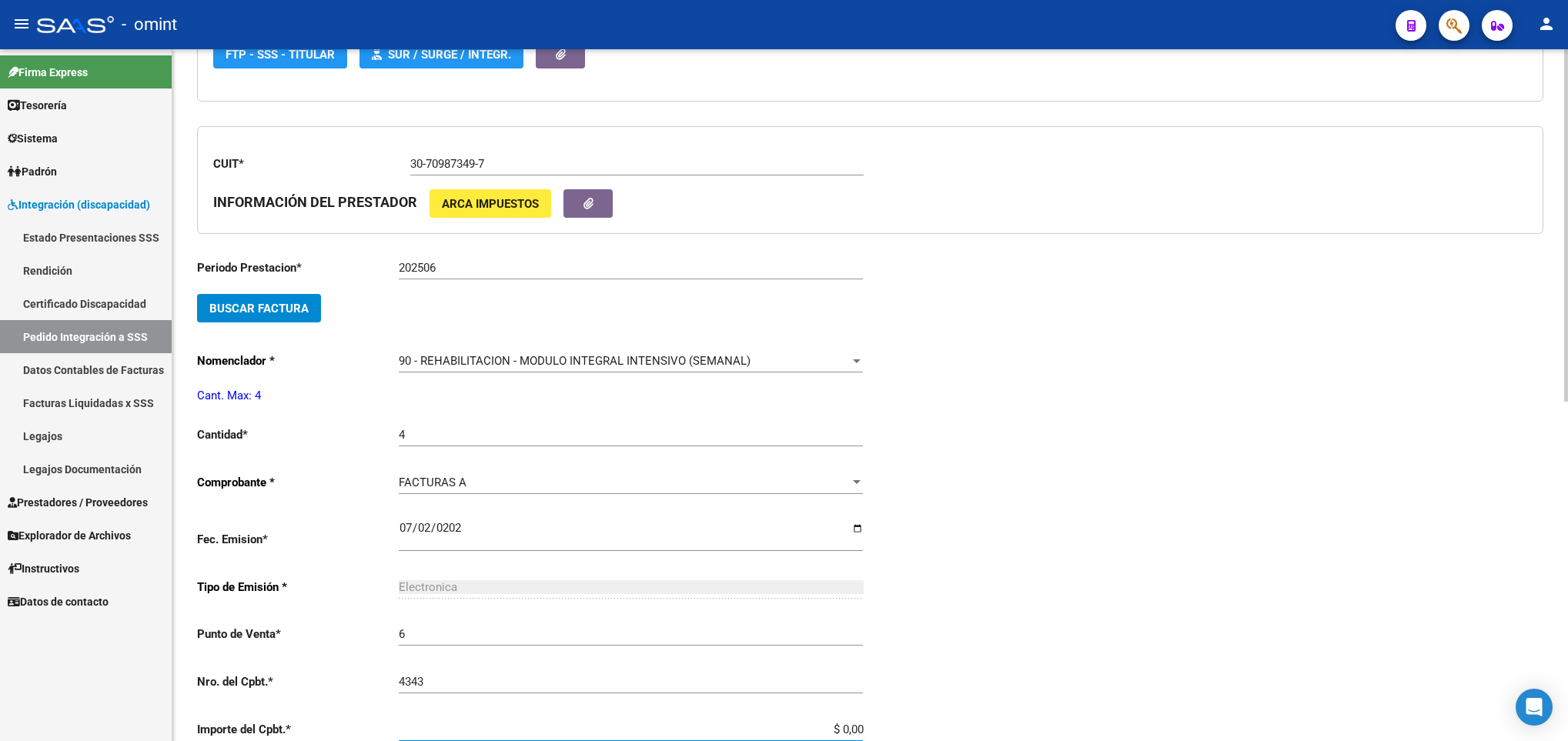
paste input "26188304"
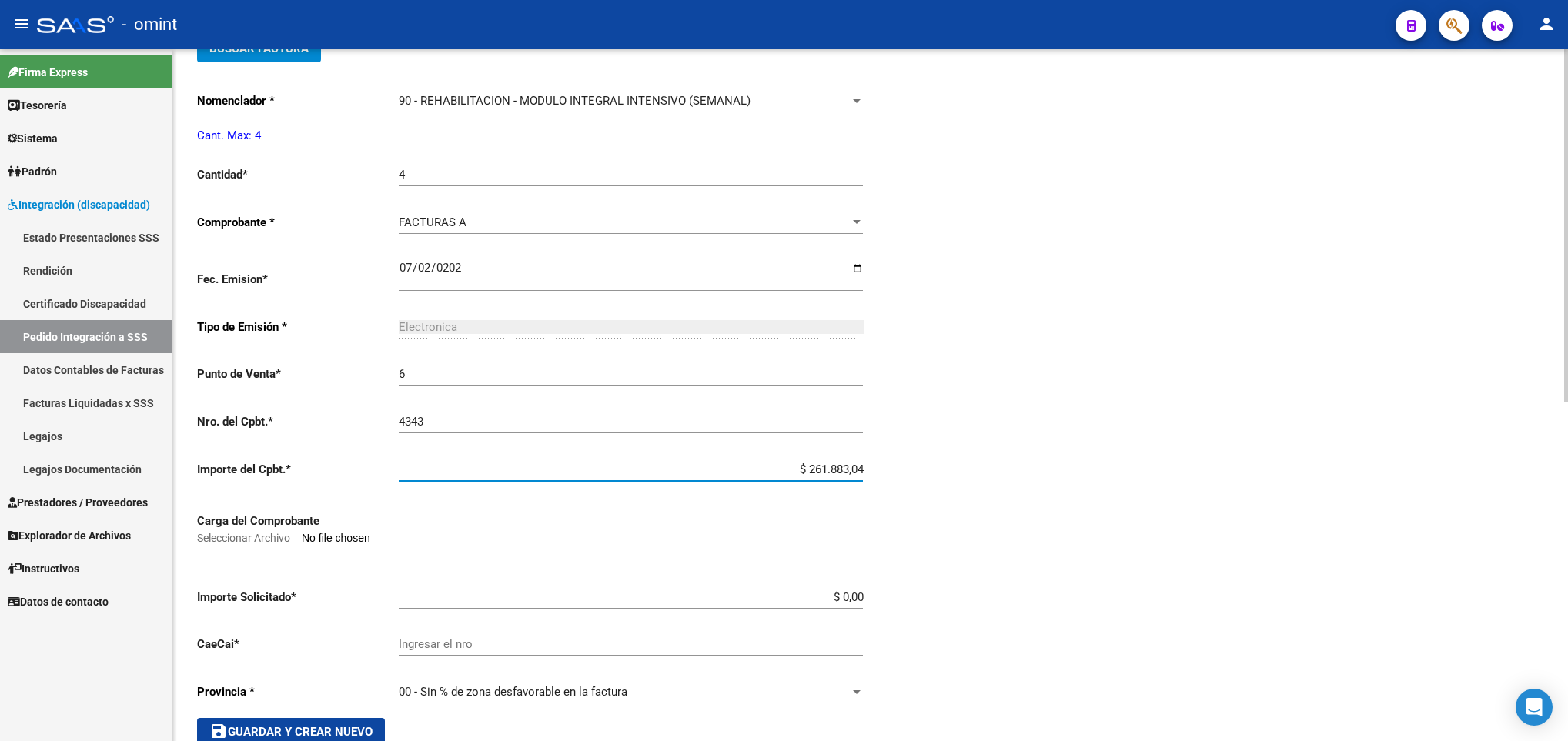
scroll to position [665, 0]
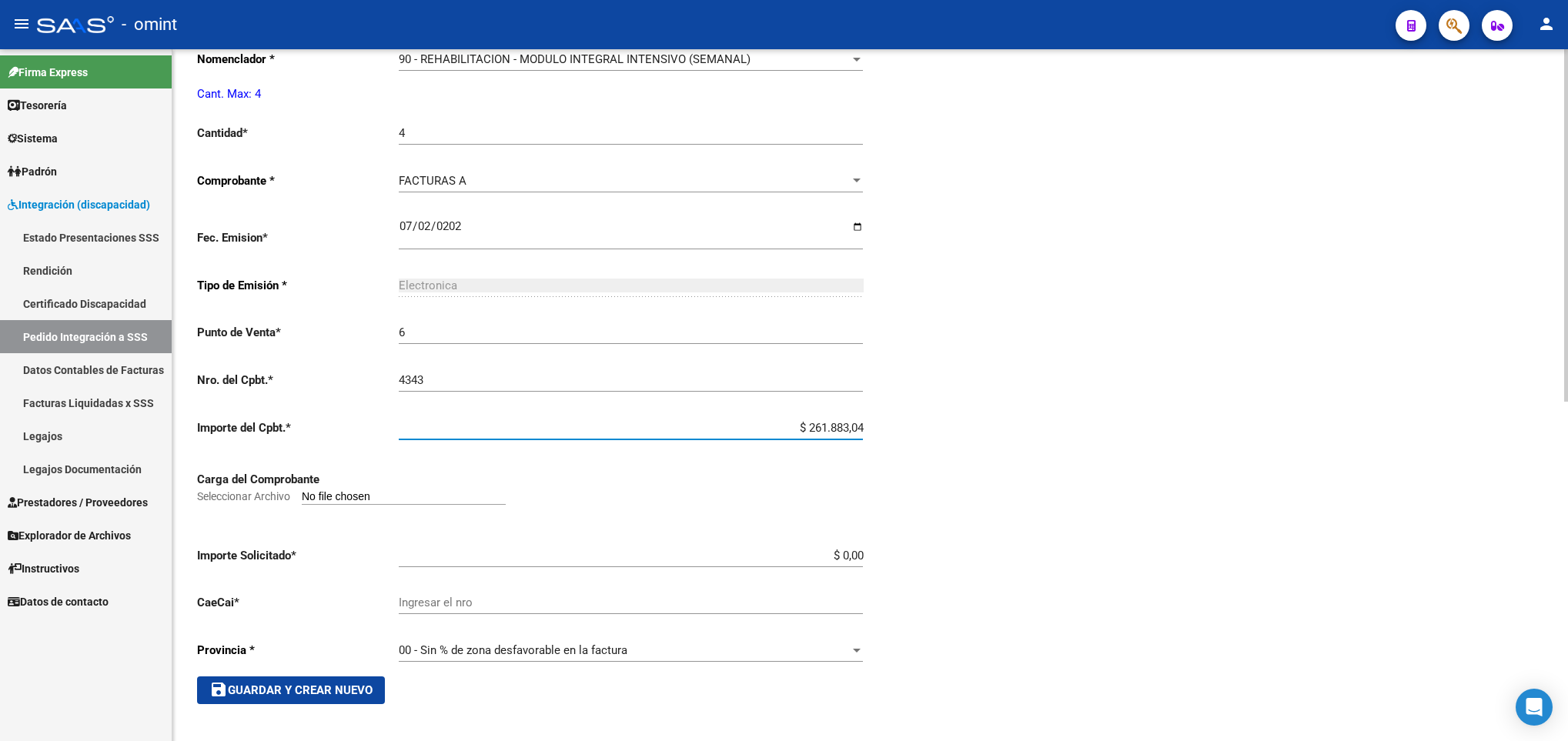
type input "$ 261.883,04"
drag, startPoint x: 831, startPoint y: 549, endPoint x: 891, endPoint y: 549, distance: 60.0
click at [891, 549] on div "Periodo Presentacion * 202507 Ingresar el Periodo Tipo Archivo * DS Seleccionar…" at bounding box center [870, 98] width 1346 height 1211
click at [830, 587] on div "Ingresar el nro" at bounding box center [630, 598] width 464 height 33
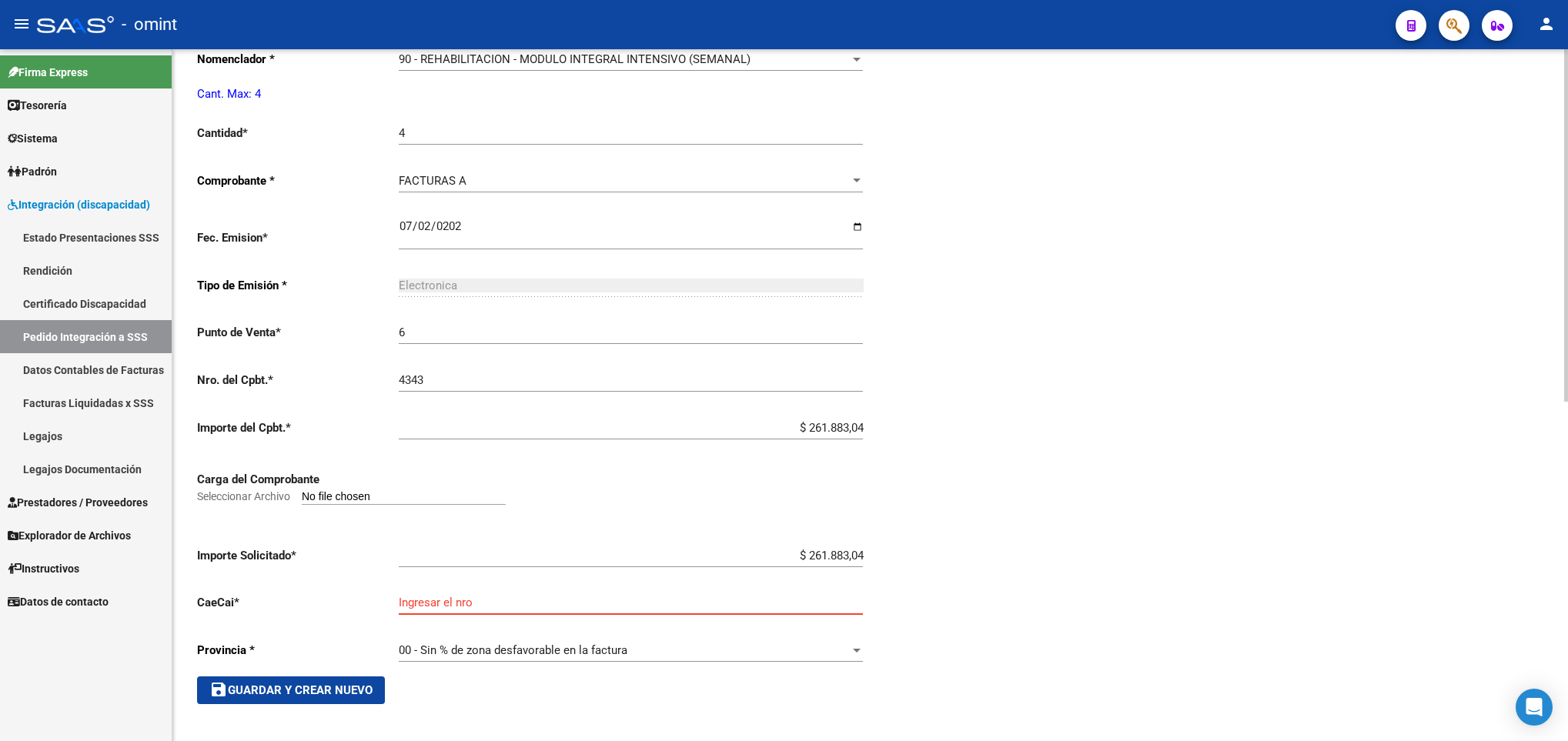
paste input "75277970171001"
type input "75277970171001"
click at [996, 600] on div "Periodo Presentacion * 202507 Ingresar el Periodo Tipo Archivo * DS Seleccionar…" at bounding box center [870, 98] width 1346 height 1211
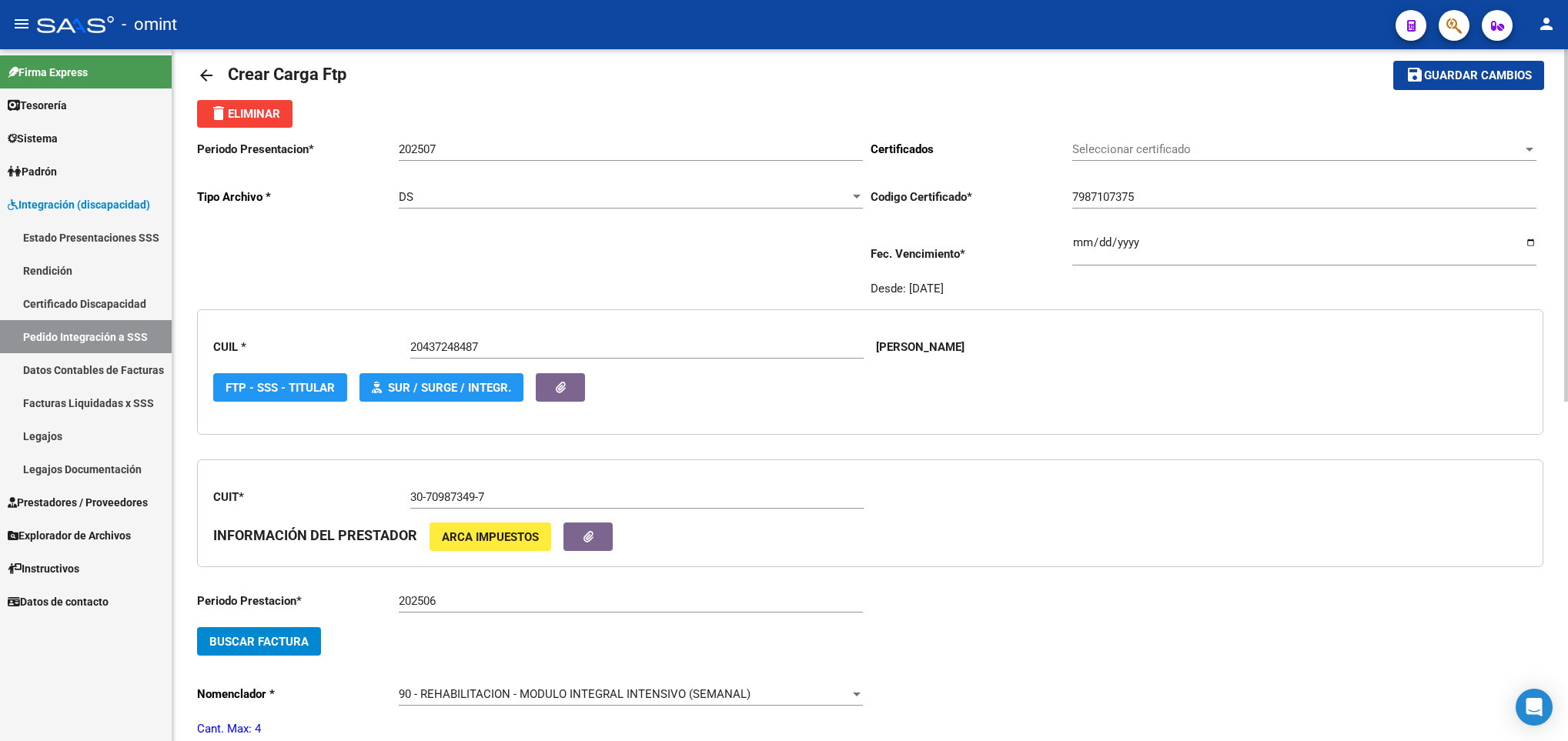
scroll to position [0, 0]
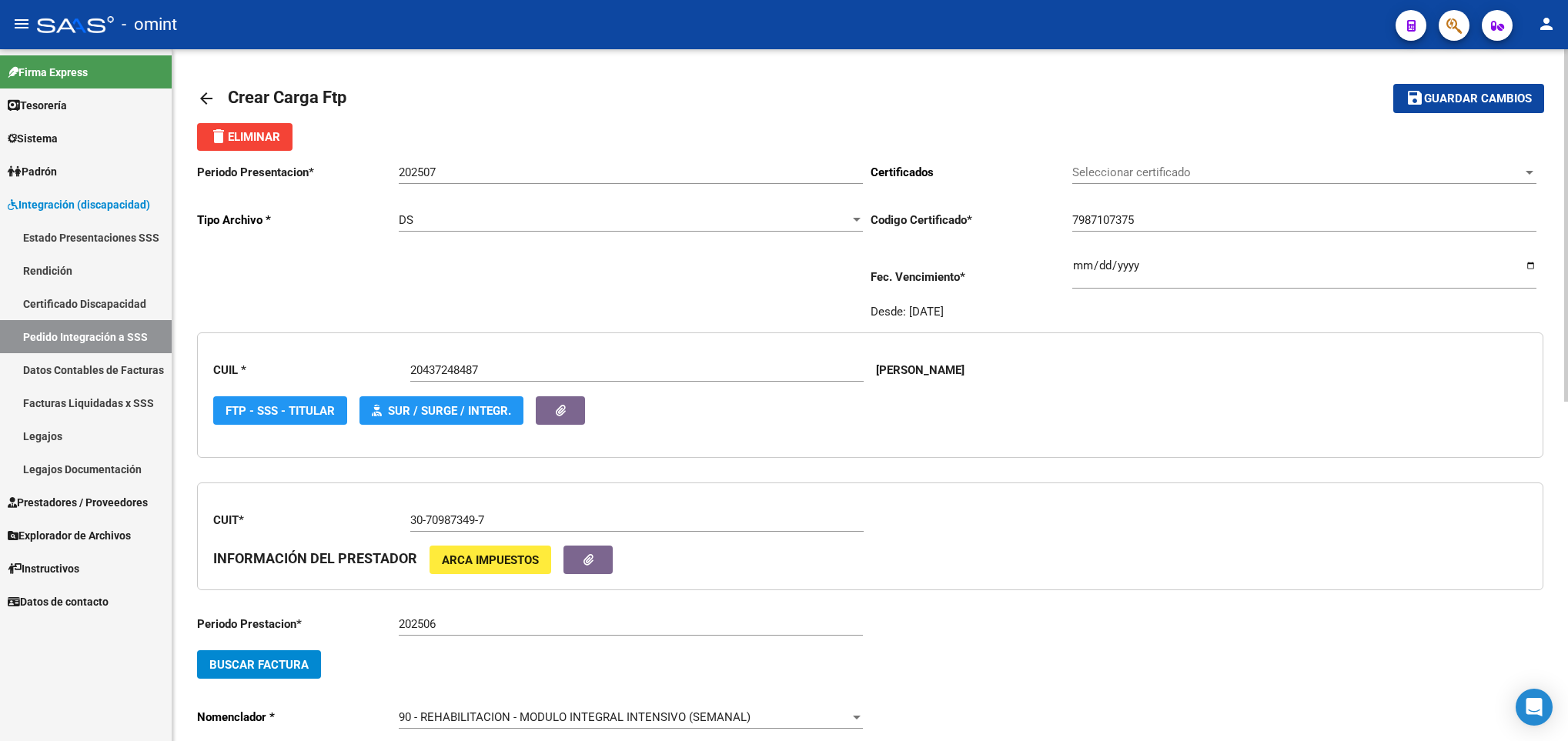
click at [1445, 177] on span "Seleccionar certificado" at bounding box center [1298, 172] width 451 height 14
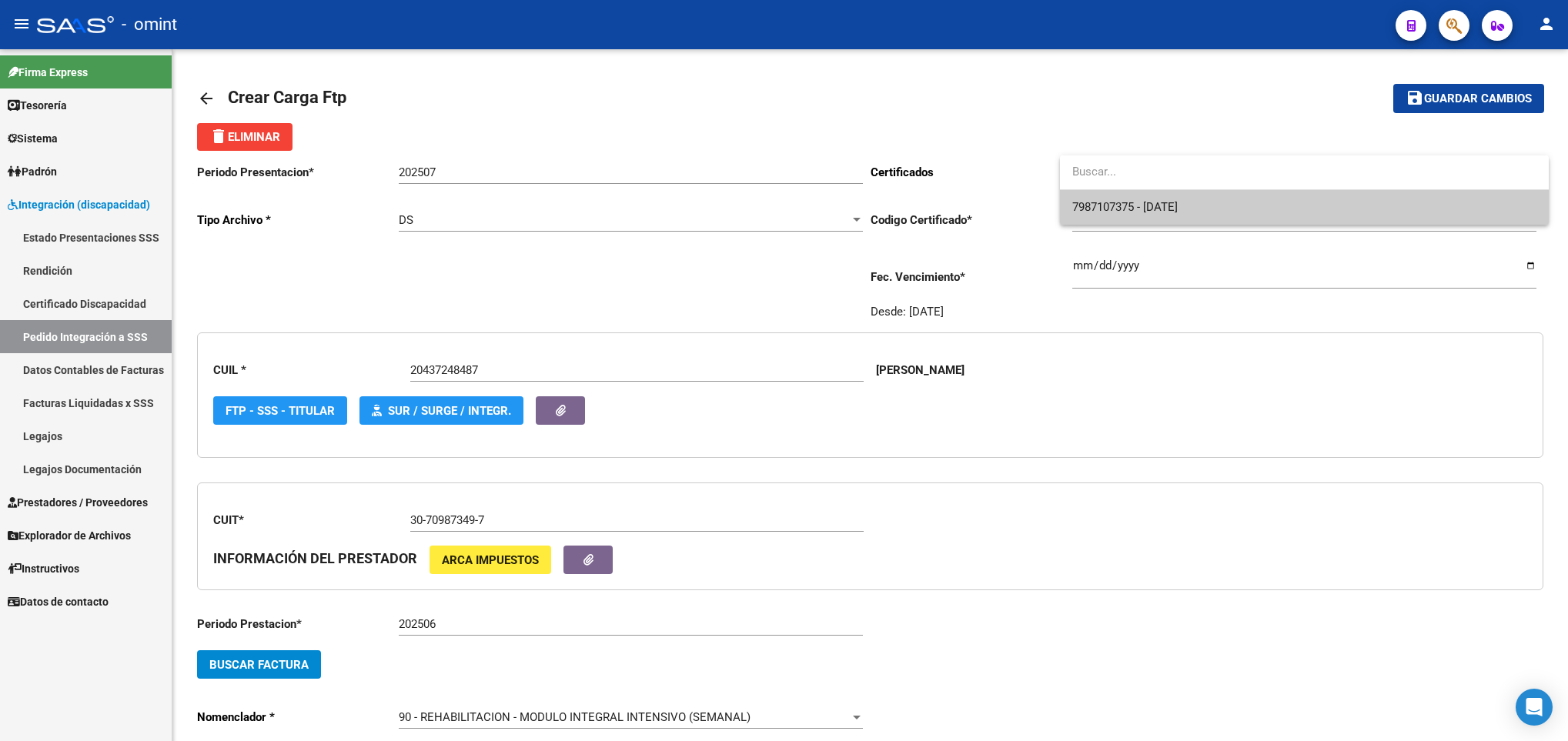
click at [1408, 199] on span "7987107375 - 2032-02-09" at bounding box center [1304, 208] width 464 height 35
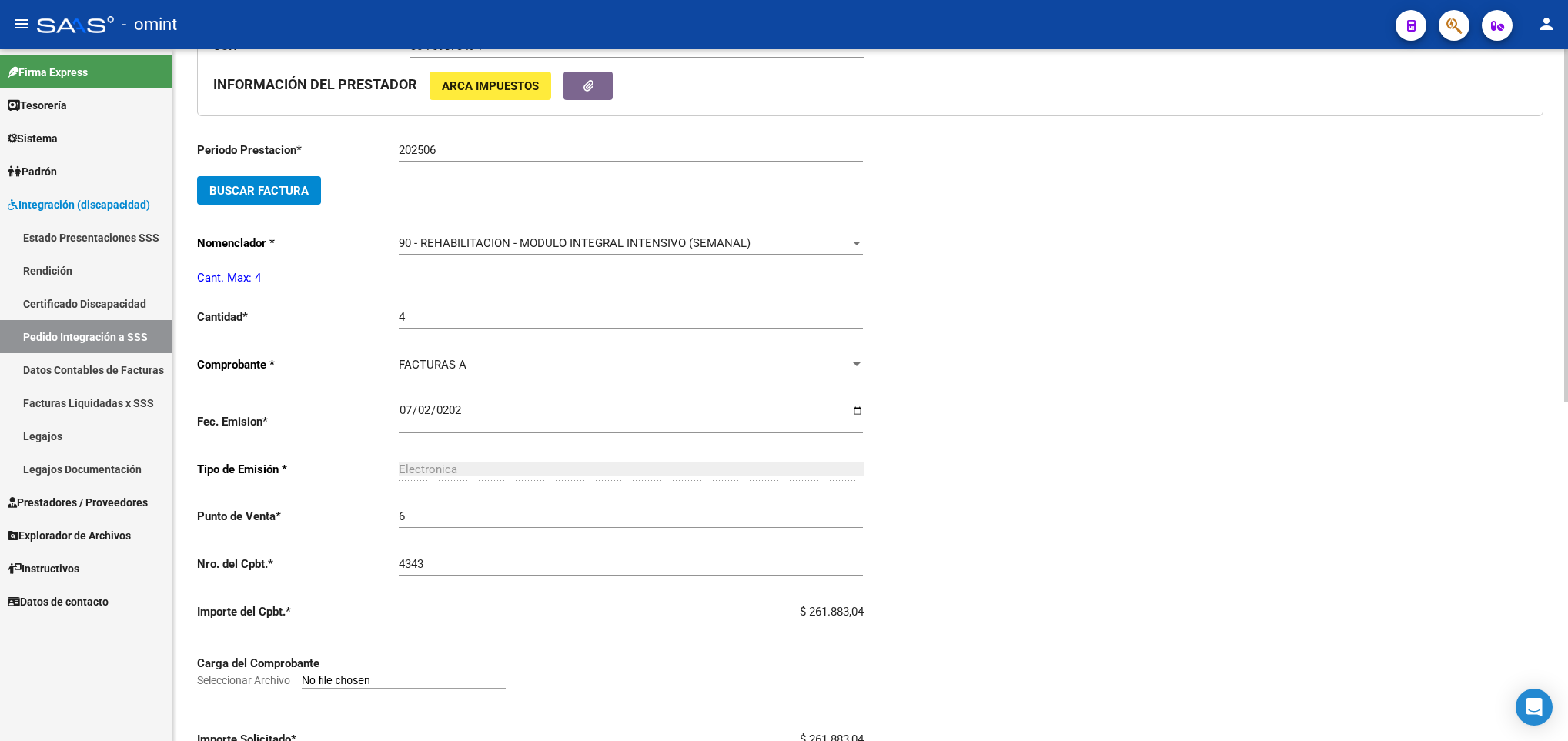
scroll to position [665, 0]
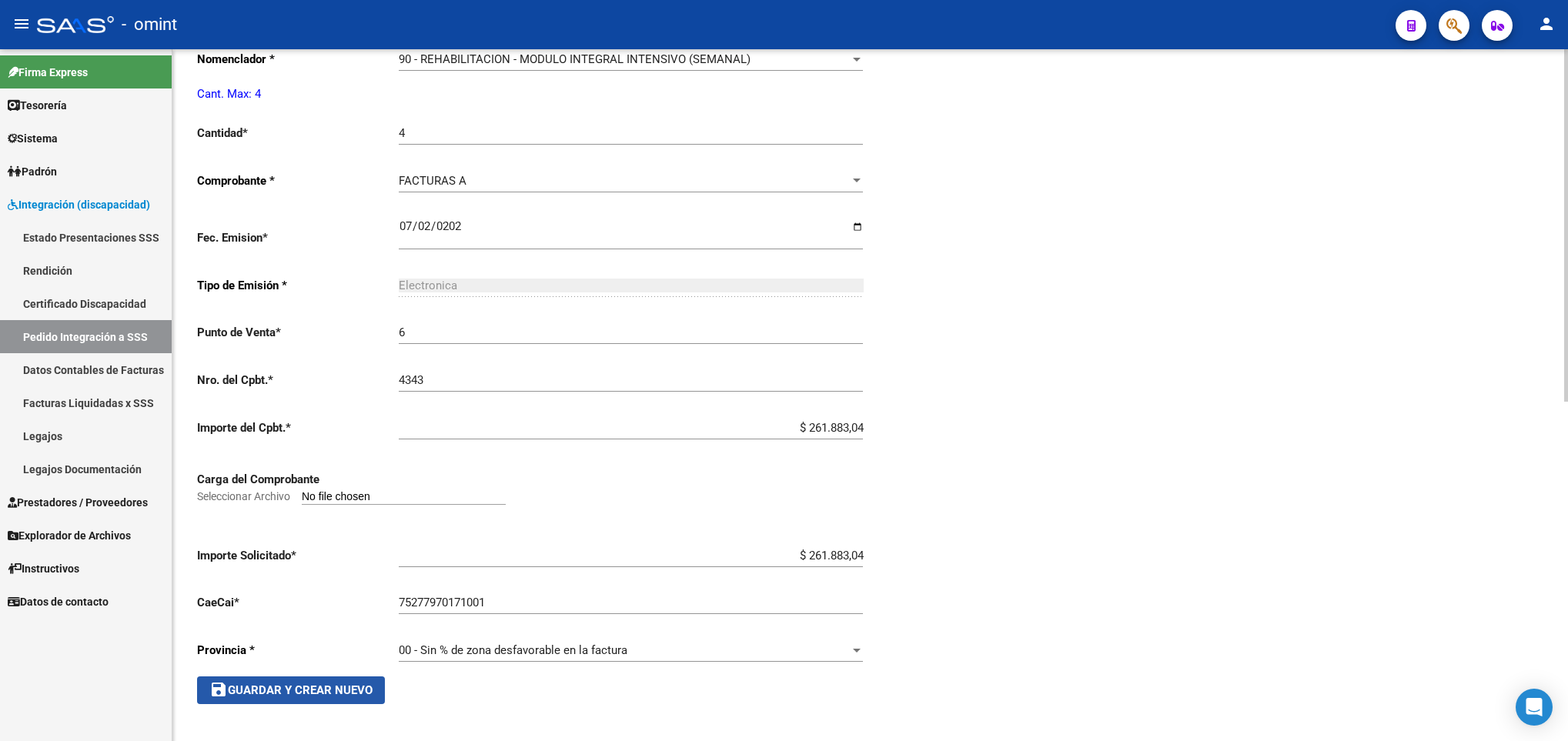
click at [362, 692] on span "save Guardar y Crear Nuevo" at bounding box center [291, 690] width 163 height 14
type input "$ 0,00"
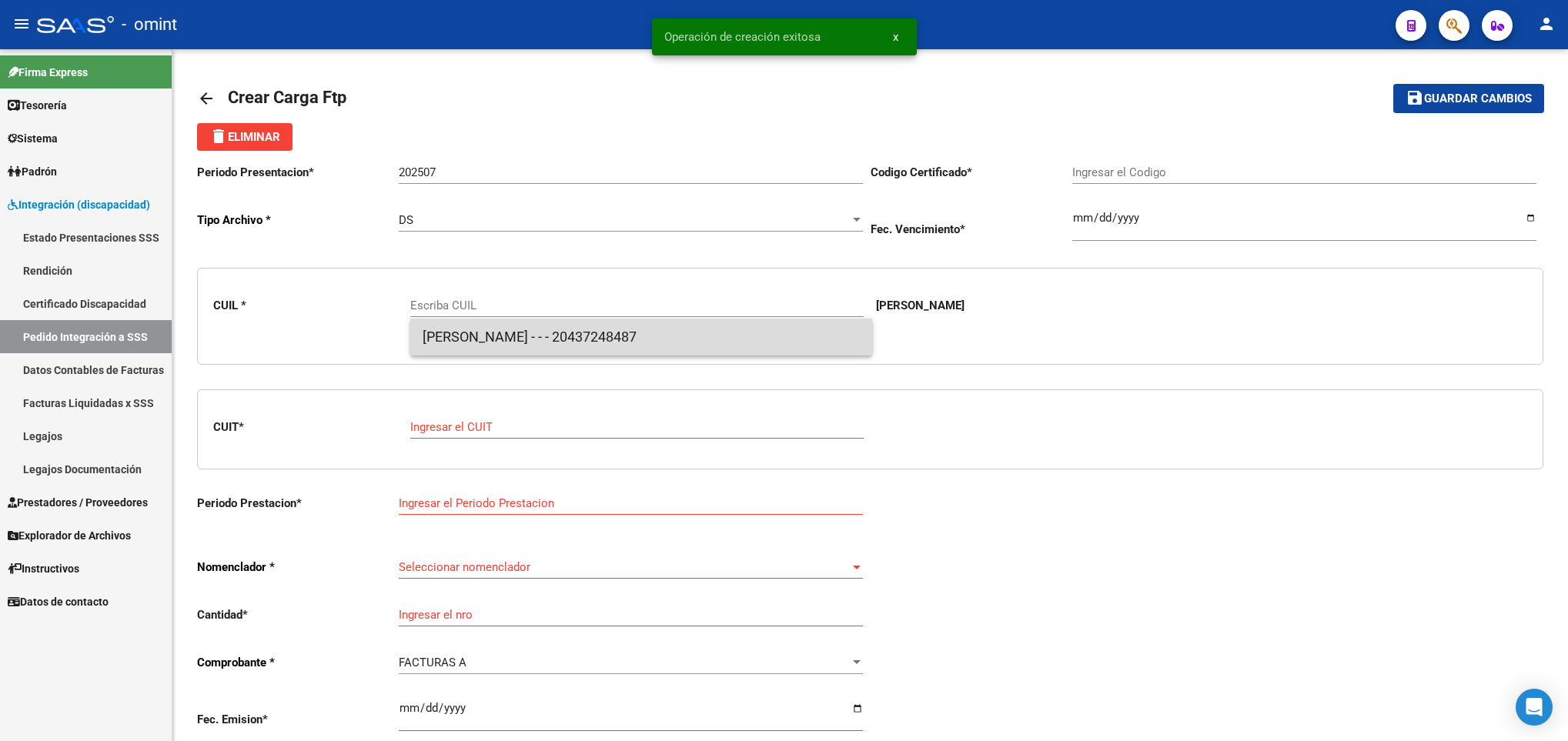
click at [534, 330] on span "FINKELSTEIN GABRIEL - - - 20437248487" at bounding box center [640, 336] width 437 height 37
type input "20437248487"
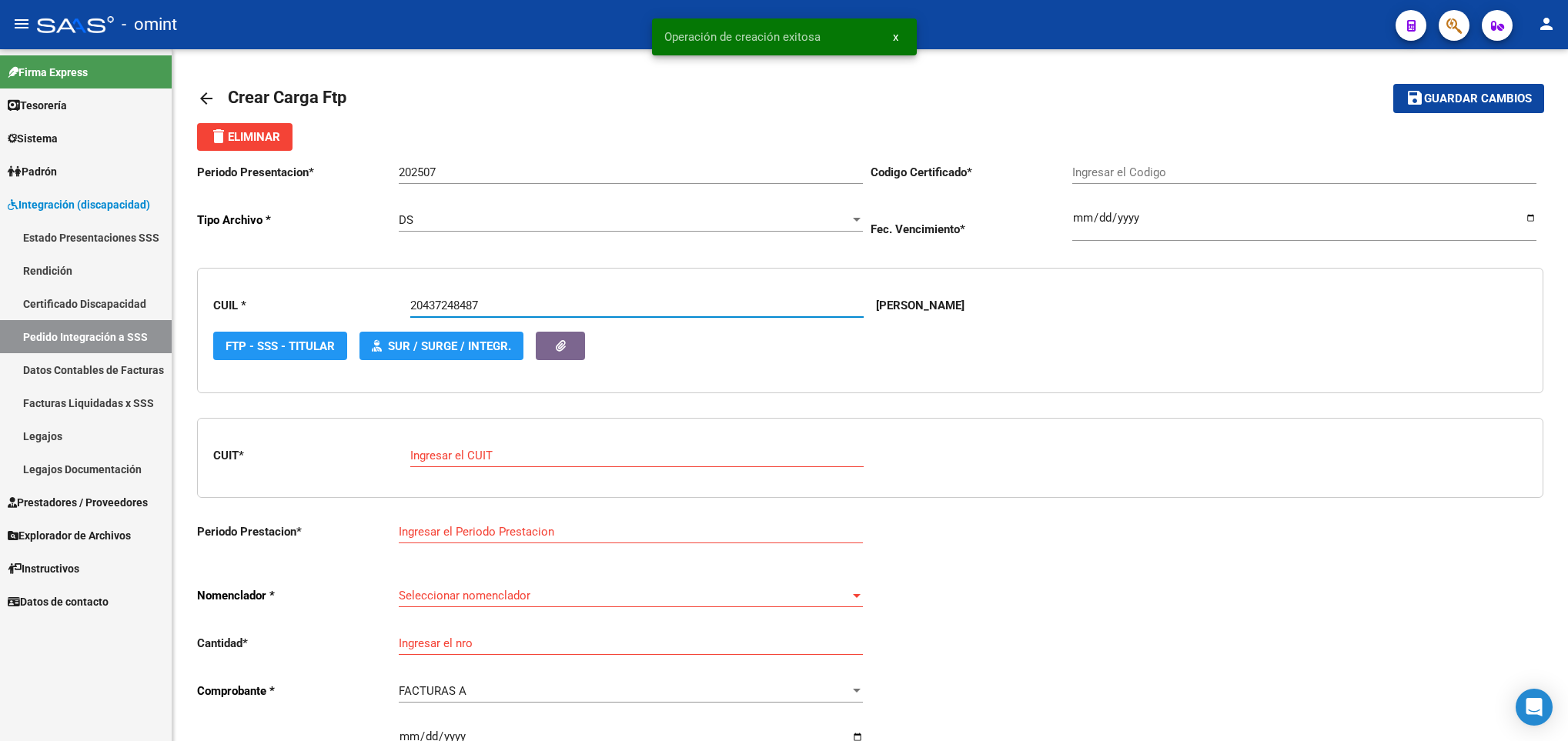
type input "7987107375"
type input "2032-02-09"
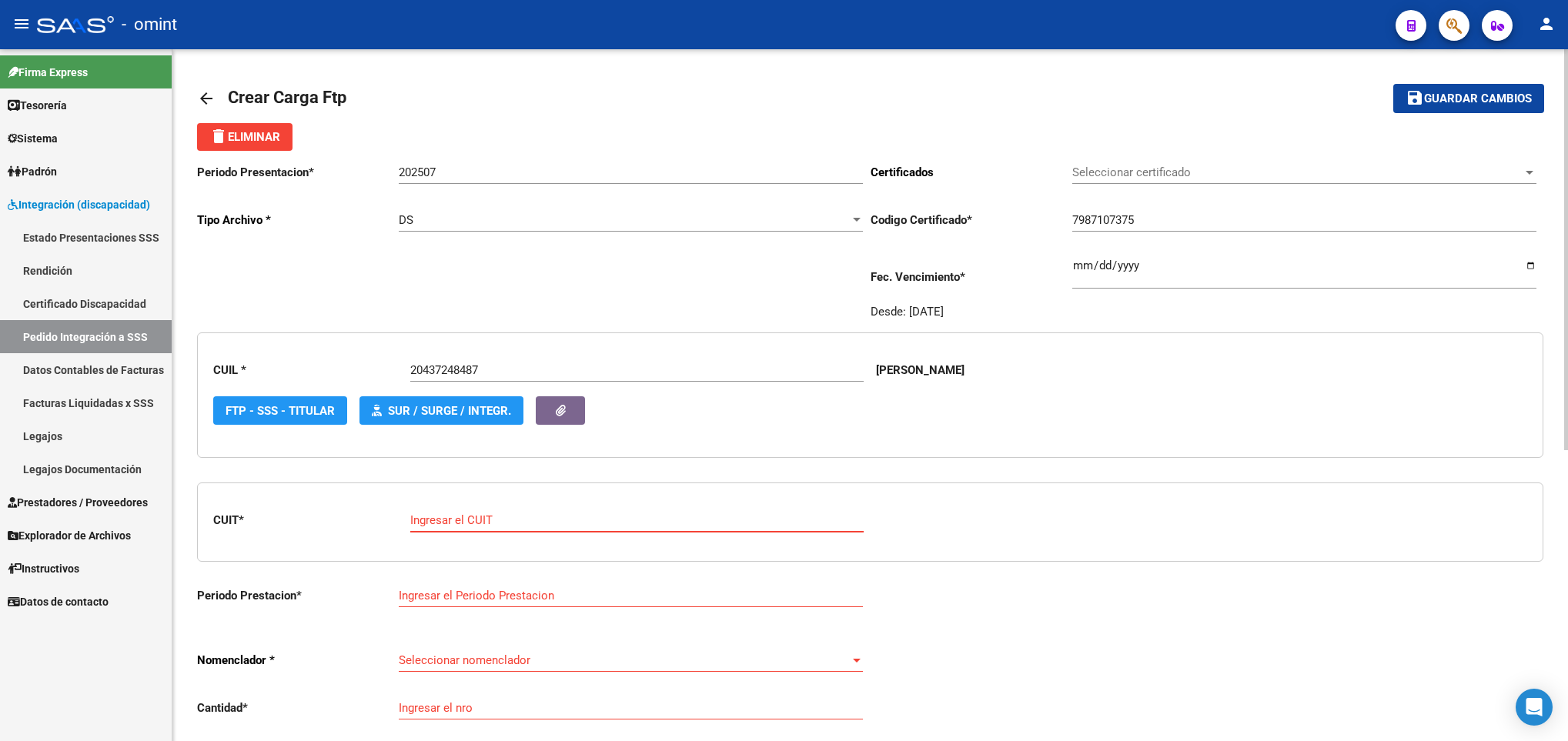
click at [571, 520] on input "Ingresar el CUIT" at bounding box center [636, 519] width 453 height 14
paste input "30-70987349-7"
type input "30-70987349-7"
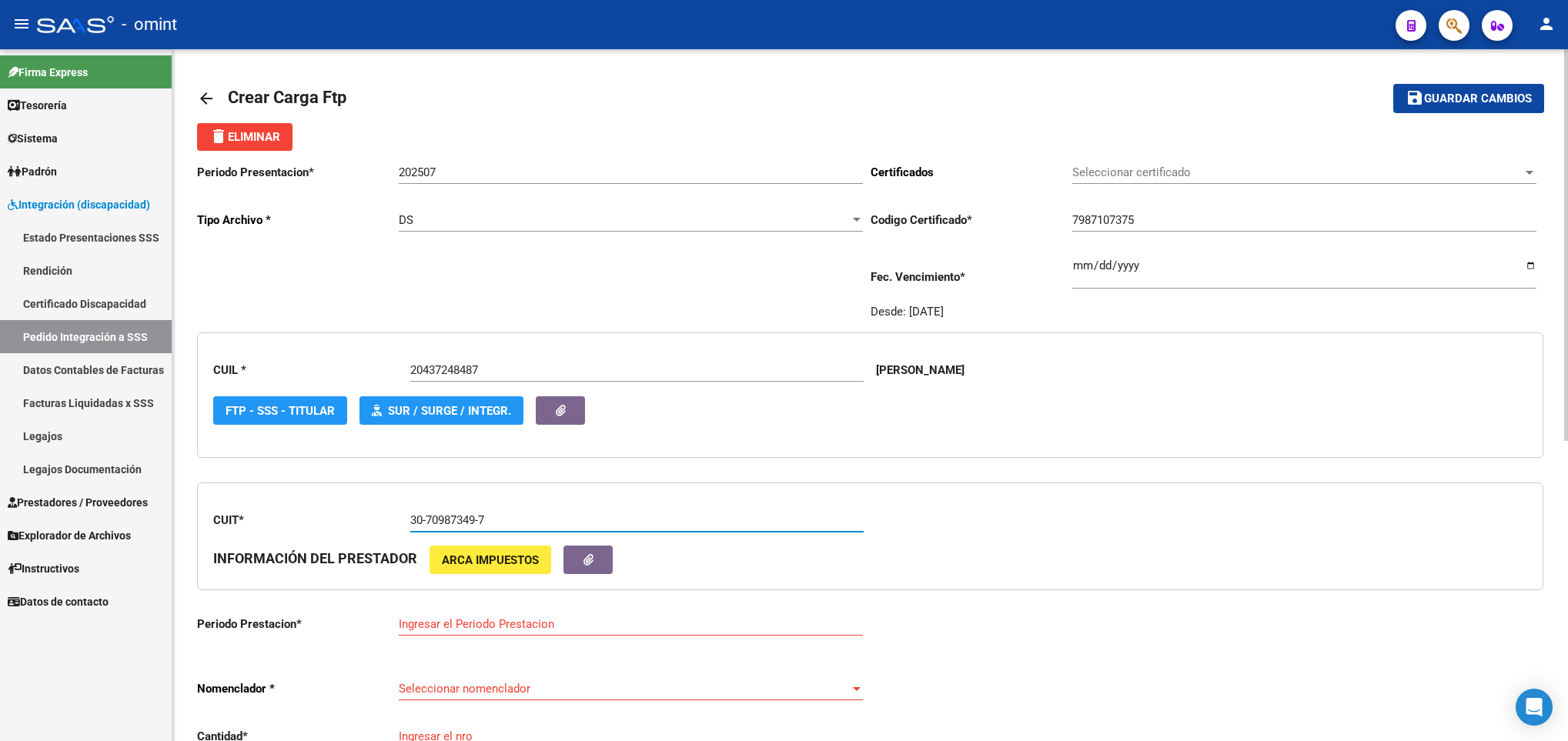
type input "202507"
type input "6"
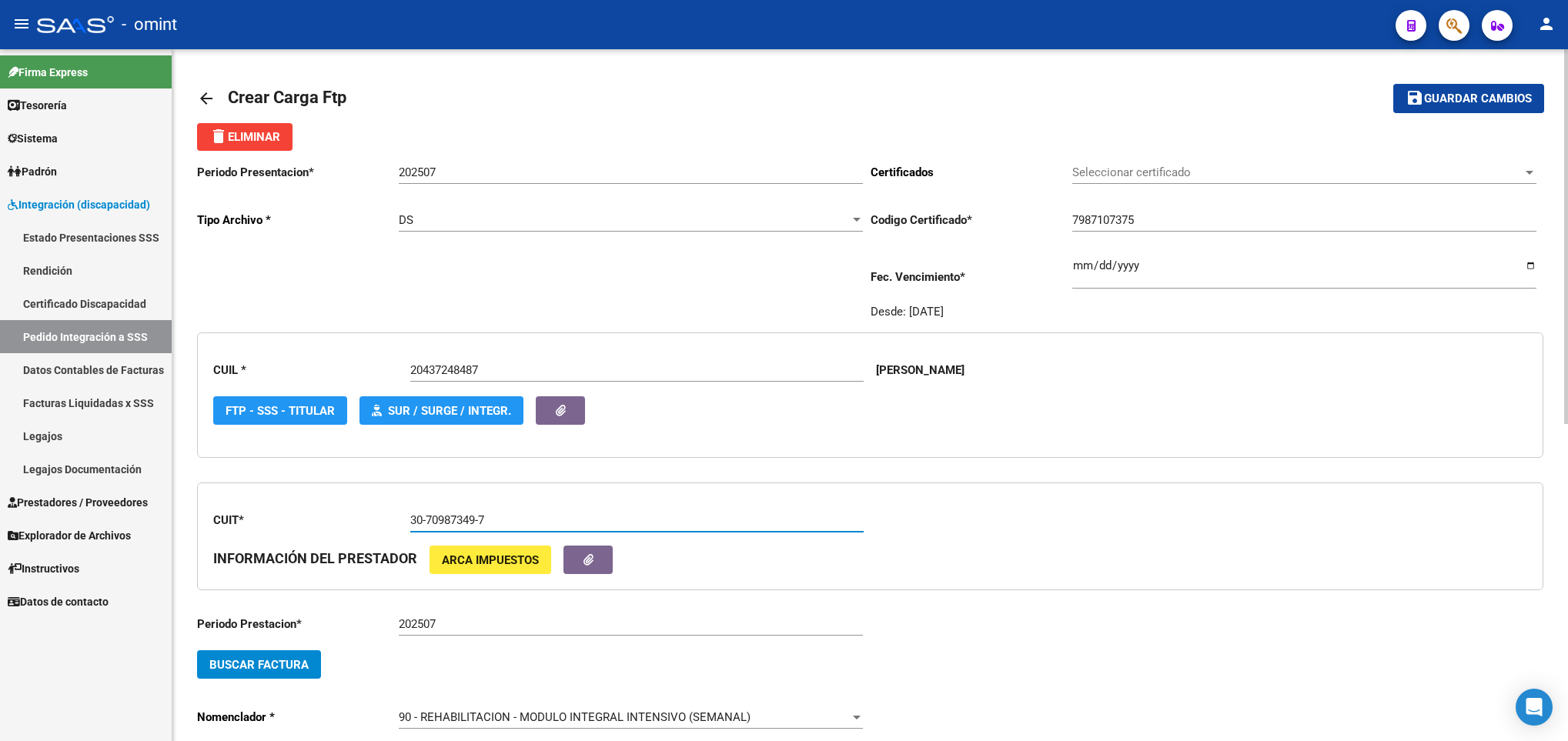
type input "30-70987349-7"
click at [460, 624] on input "202507" at bounding box center [630, 623] width 464 height 14
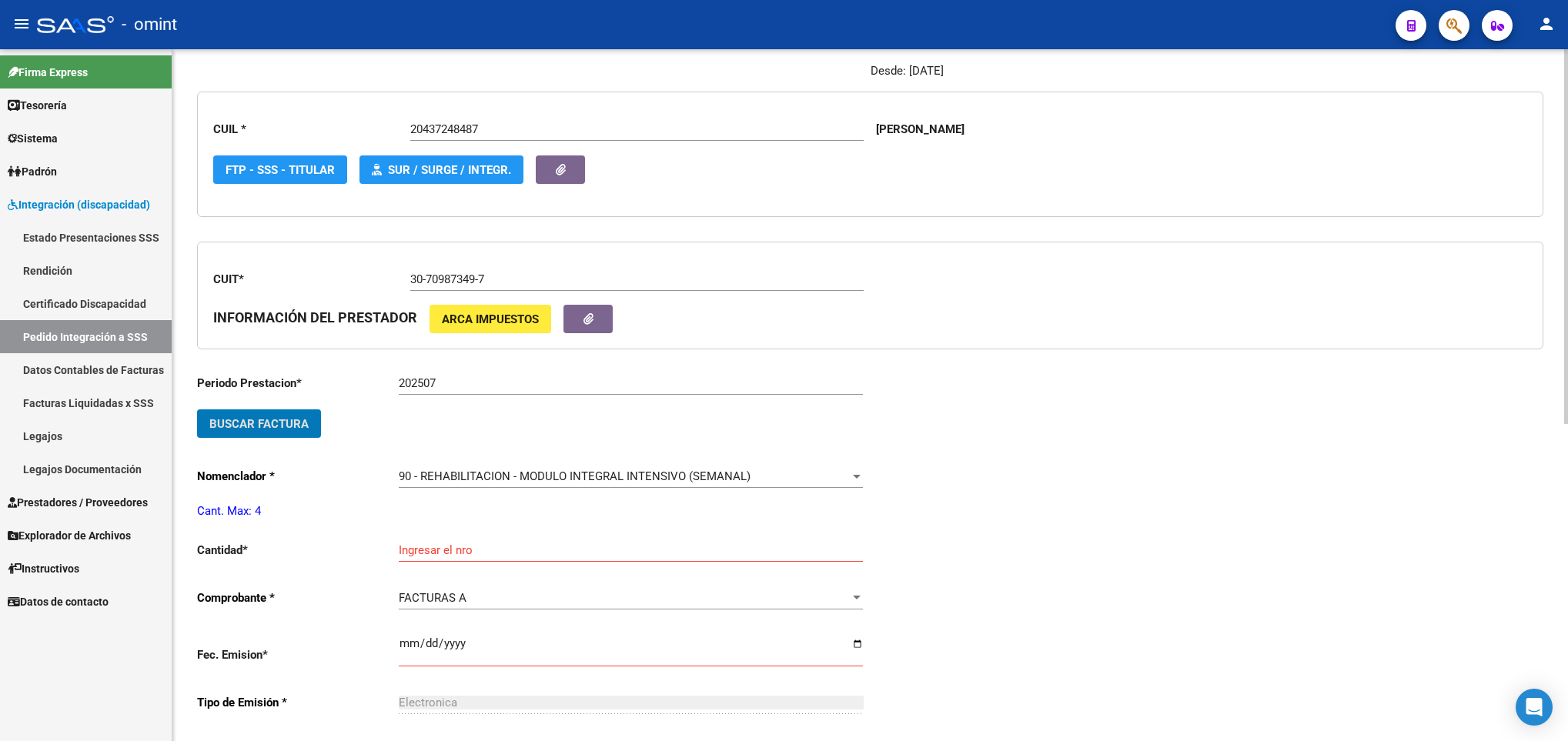
scroll to position [347, 0]
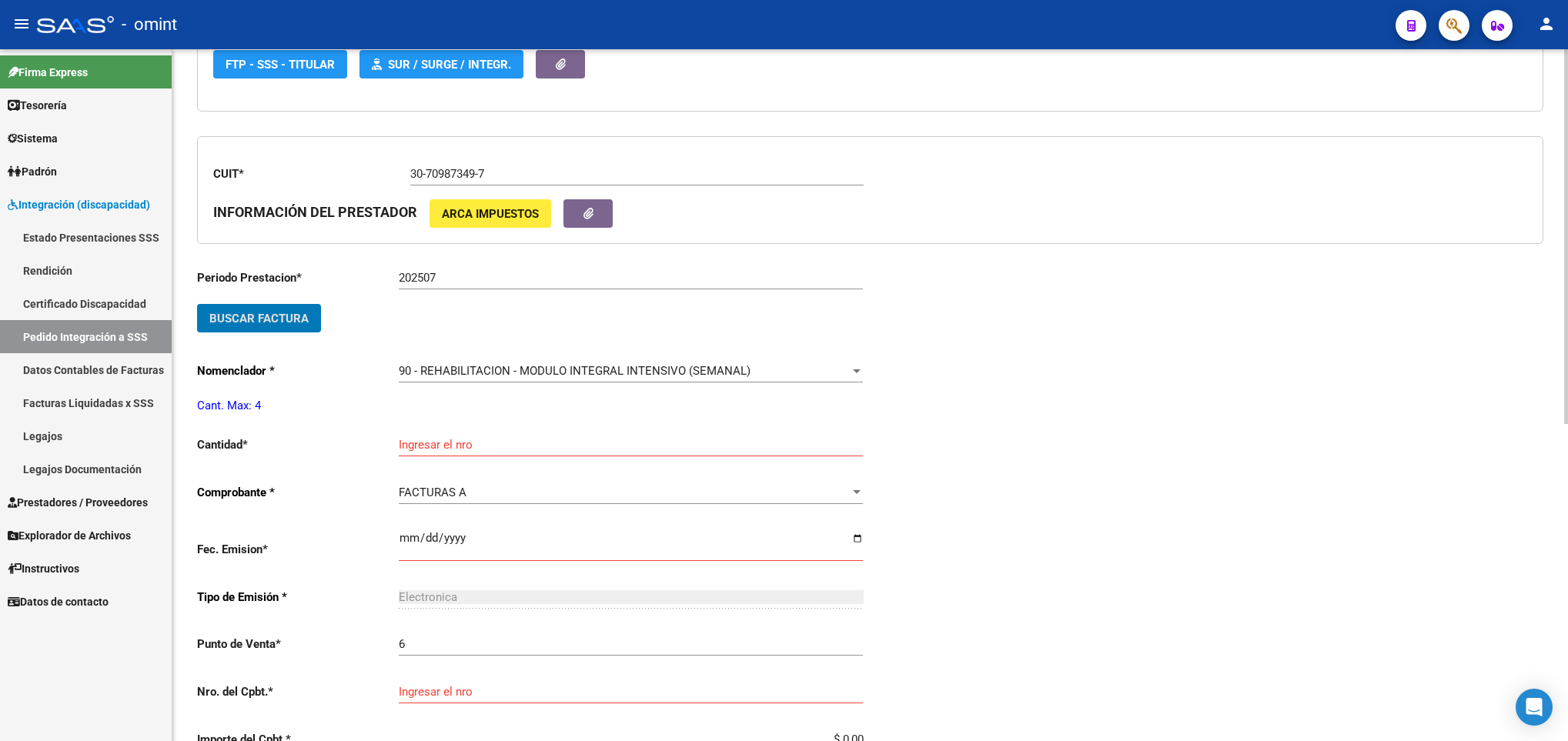
click at [553, 448] on input "Ingresar el nro" at bounding box center [630, 444] width 464 height 14
type input "4"
click at [933, 544] on div "Periodo Presentacion * 202507 Ingresar el Periodo Tipo Archivo * DS Seleccionar…" at bounding box center [870, 370] width 1346 height 1131
click at [411, 548] on input "Ingresar el fecha" at bounding box center [630, 543] width 464 height 25
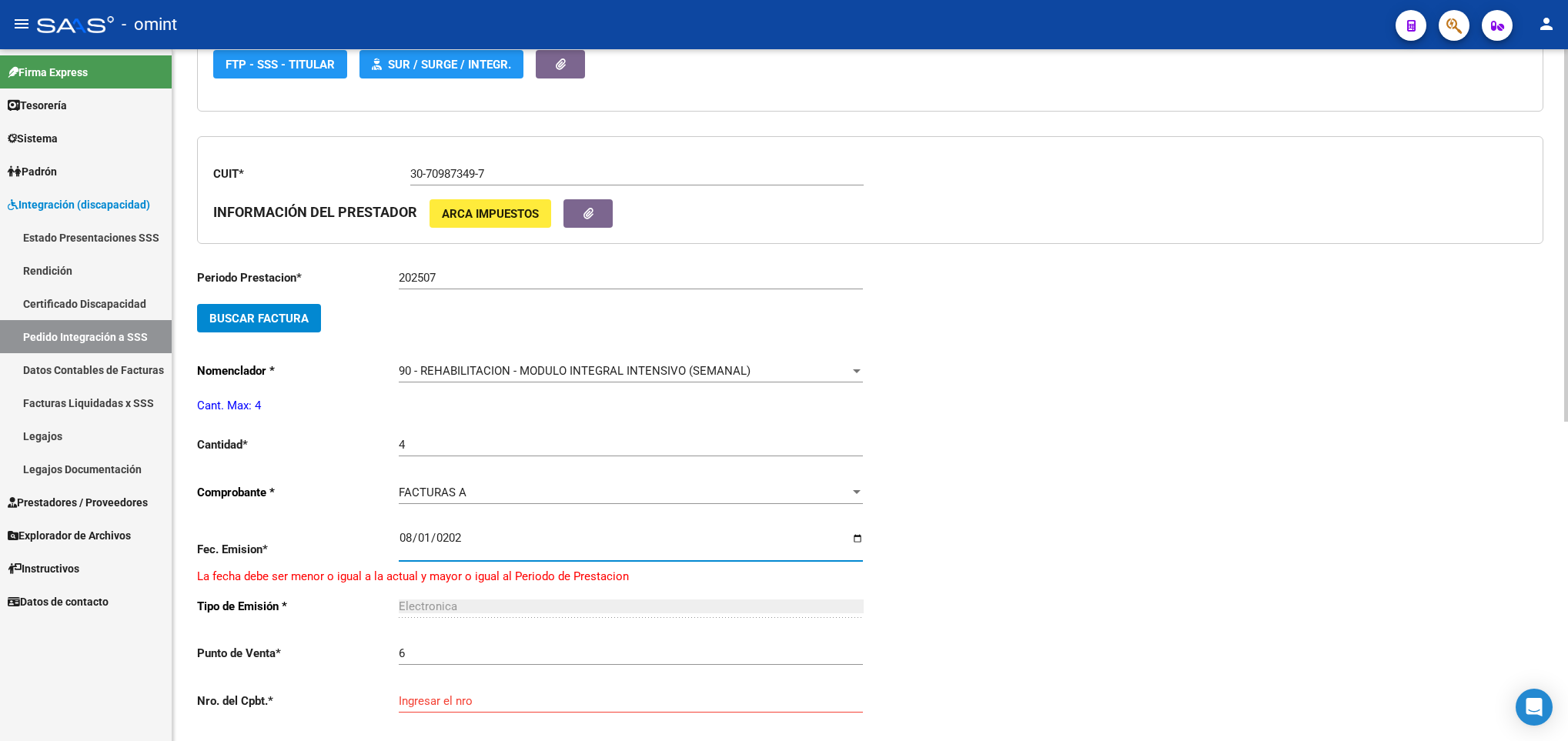
type input "2025-08-01"
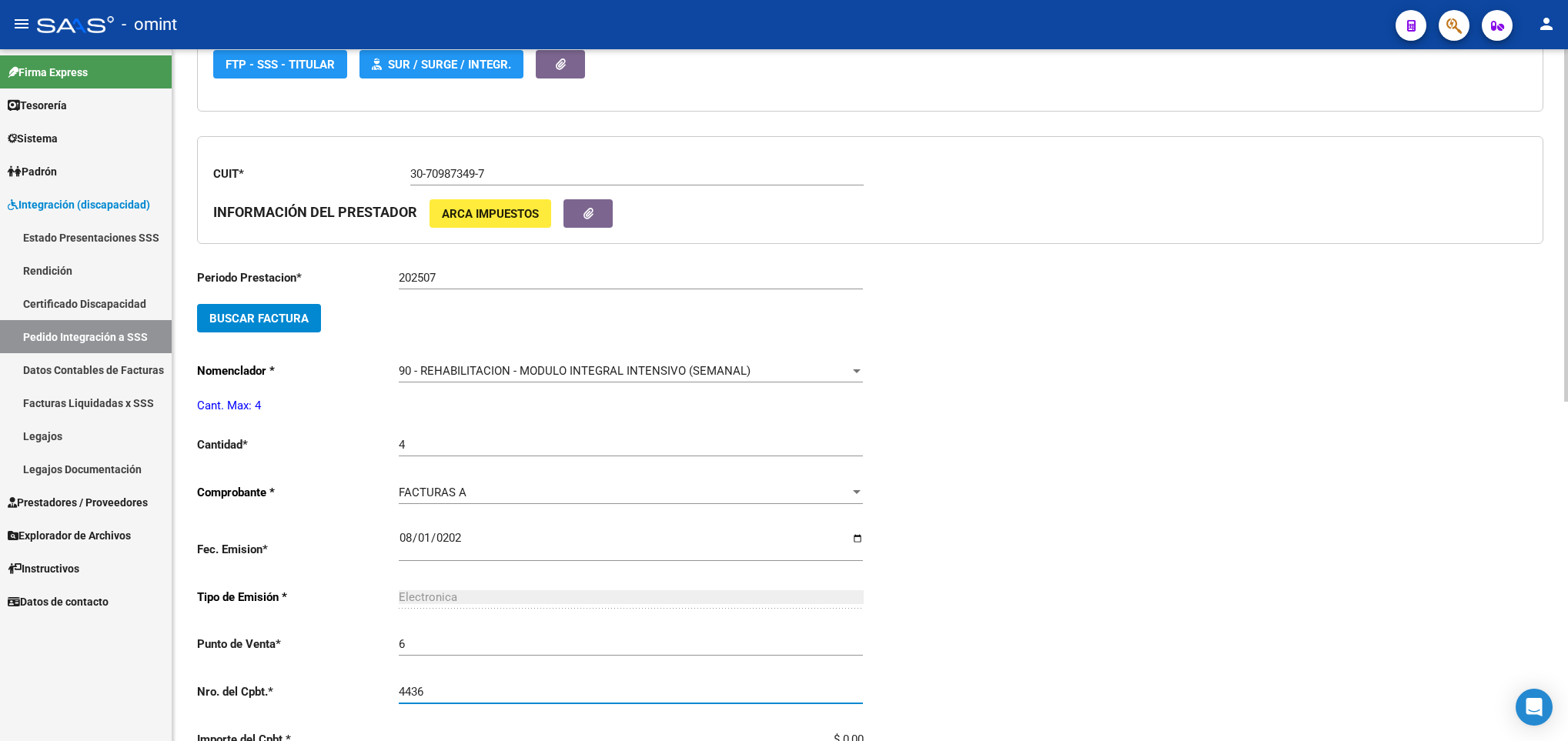
type input "4436"
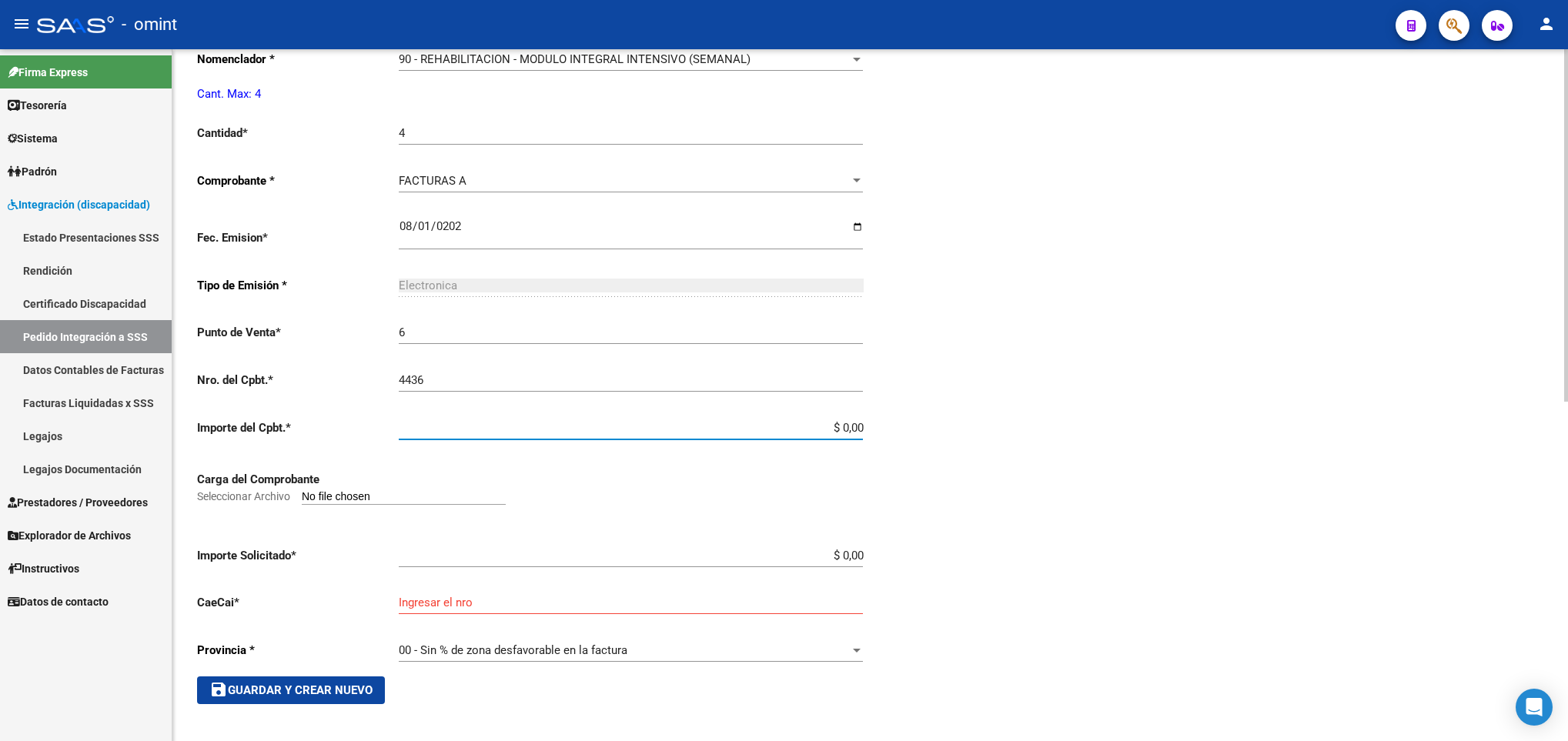
scroll to position [665, 0]
paste input "26188304"
type input "$ 261.883,04"
paste input "75317597106932"
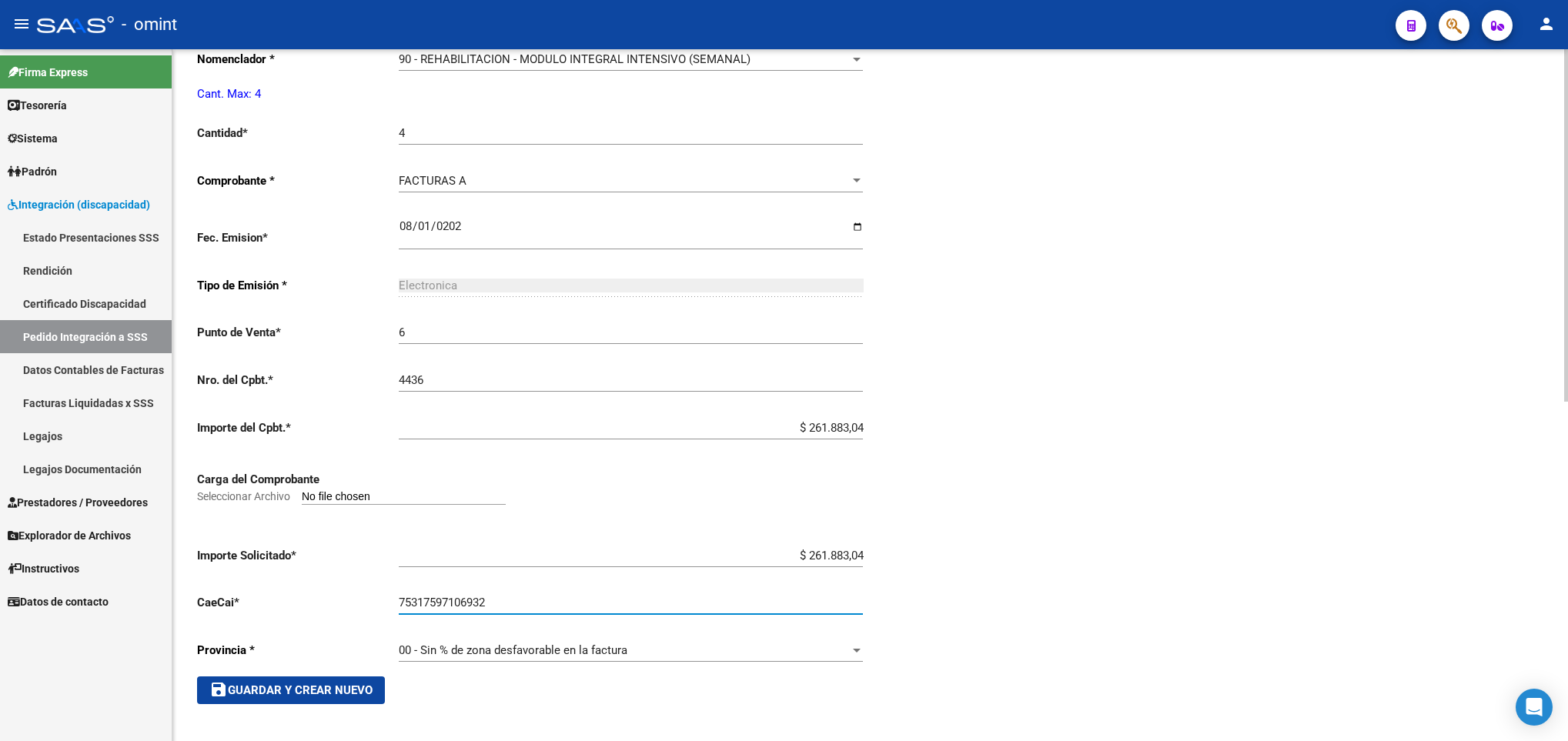
type input "75317597106932"
click at [974, 608] on div "Periodo Presentacion * 202507 Ingresar el Periodo Tipo Archivo * DS Seleccionar…" at bounding box center [870, 98] width 1346 height 1211
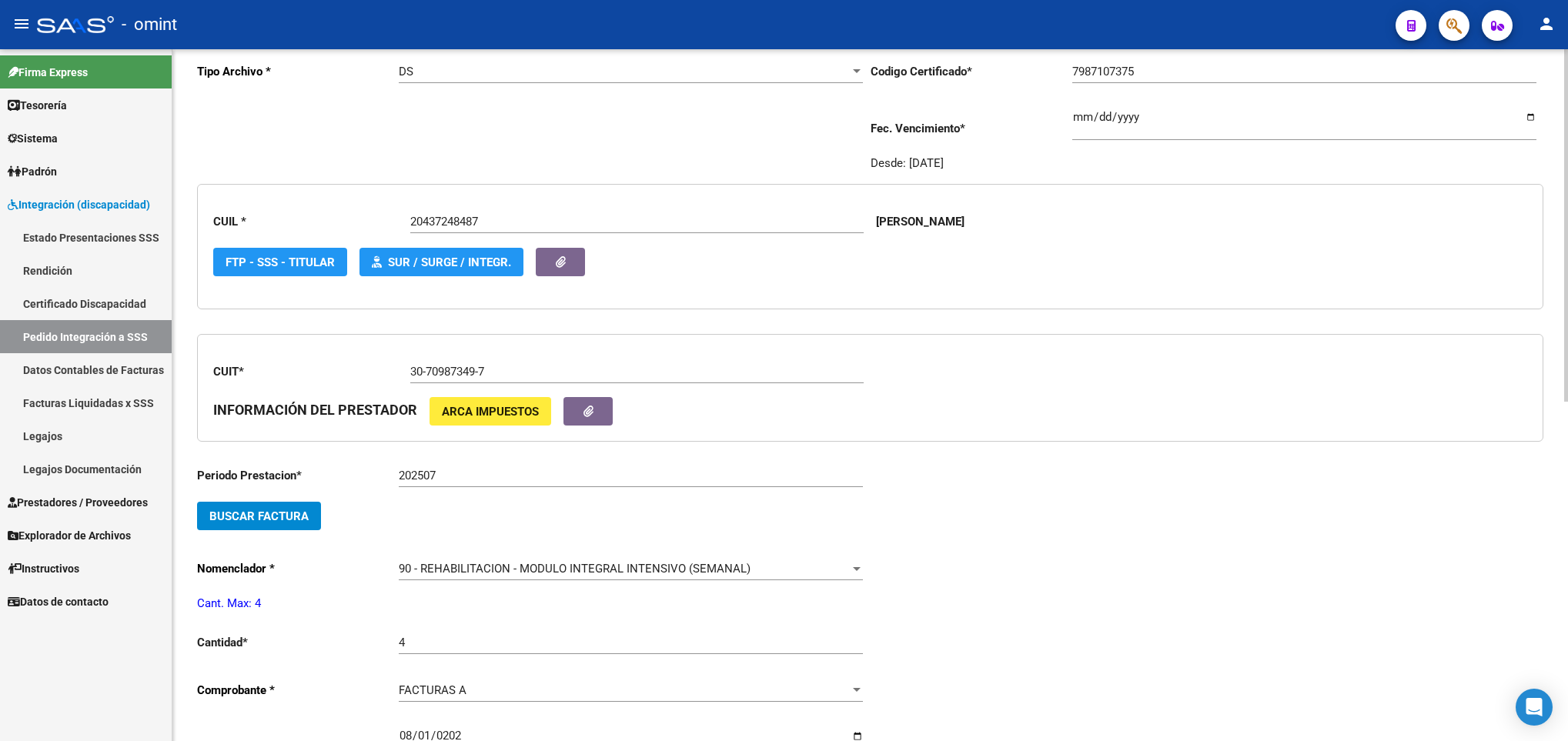
scroll to position [0, 0]
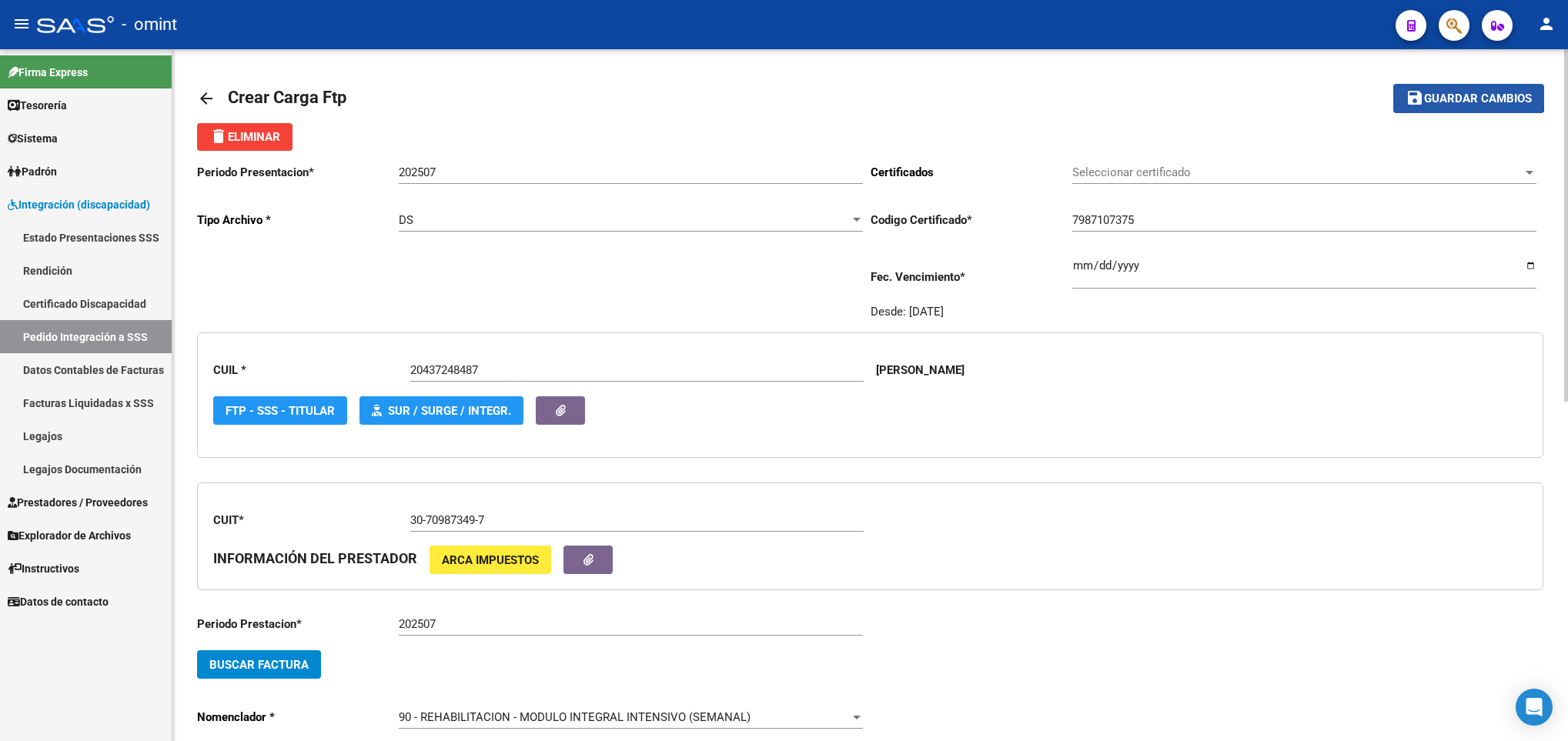
click at [1445, 93] on span "Guardar cambios" at bounding box center [1477, 98] width 108 height 14
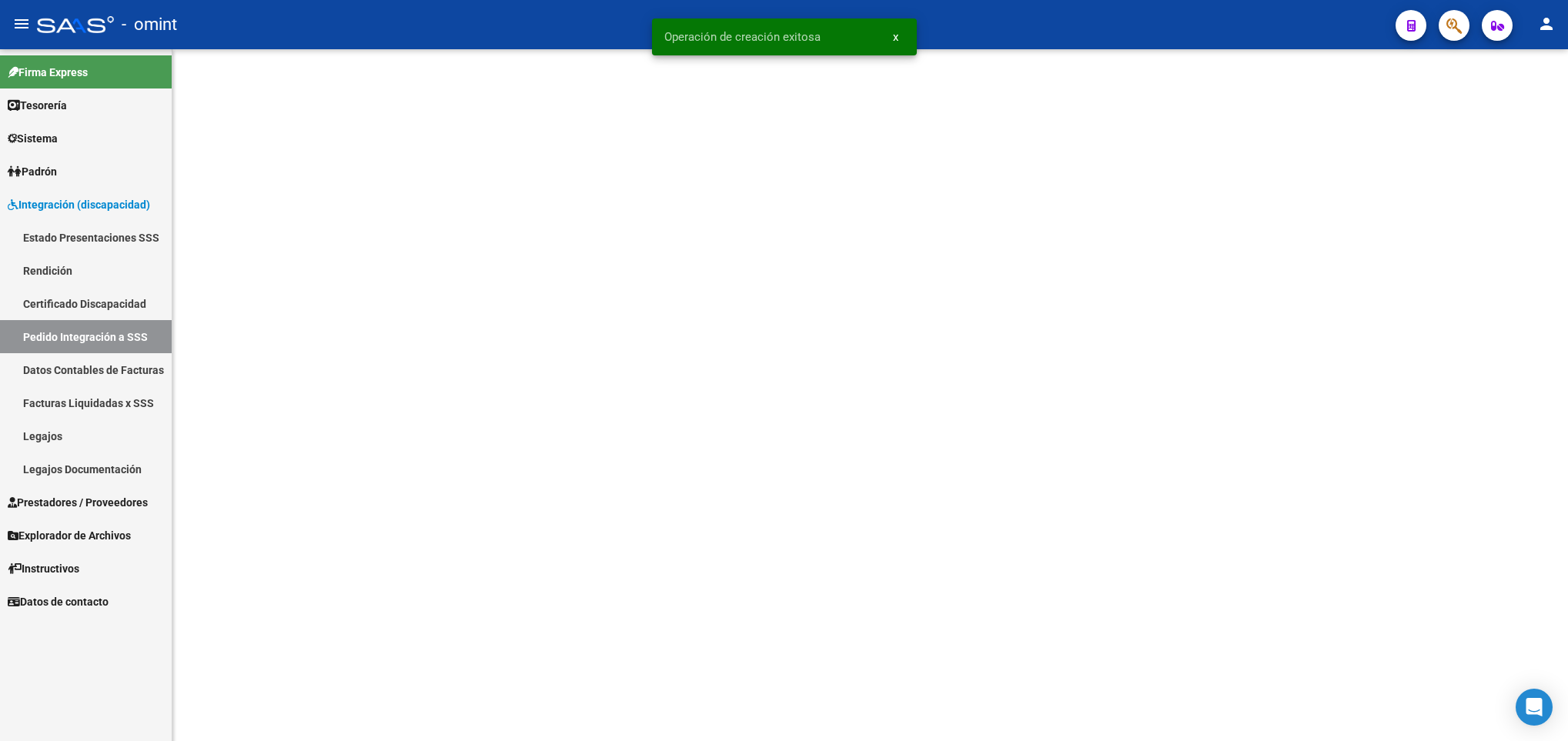
click at [1436, 172] on mat-sidenav-content at bounding box center [869, 395] width 1395 height 691
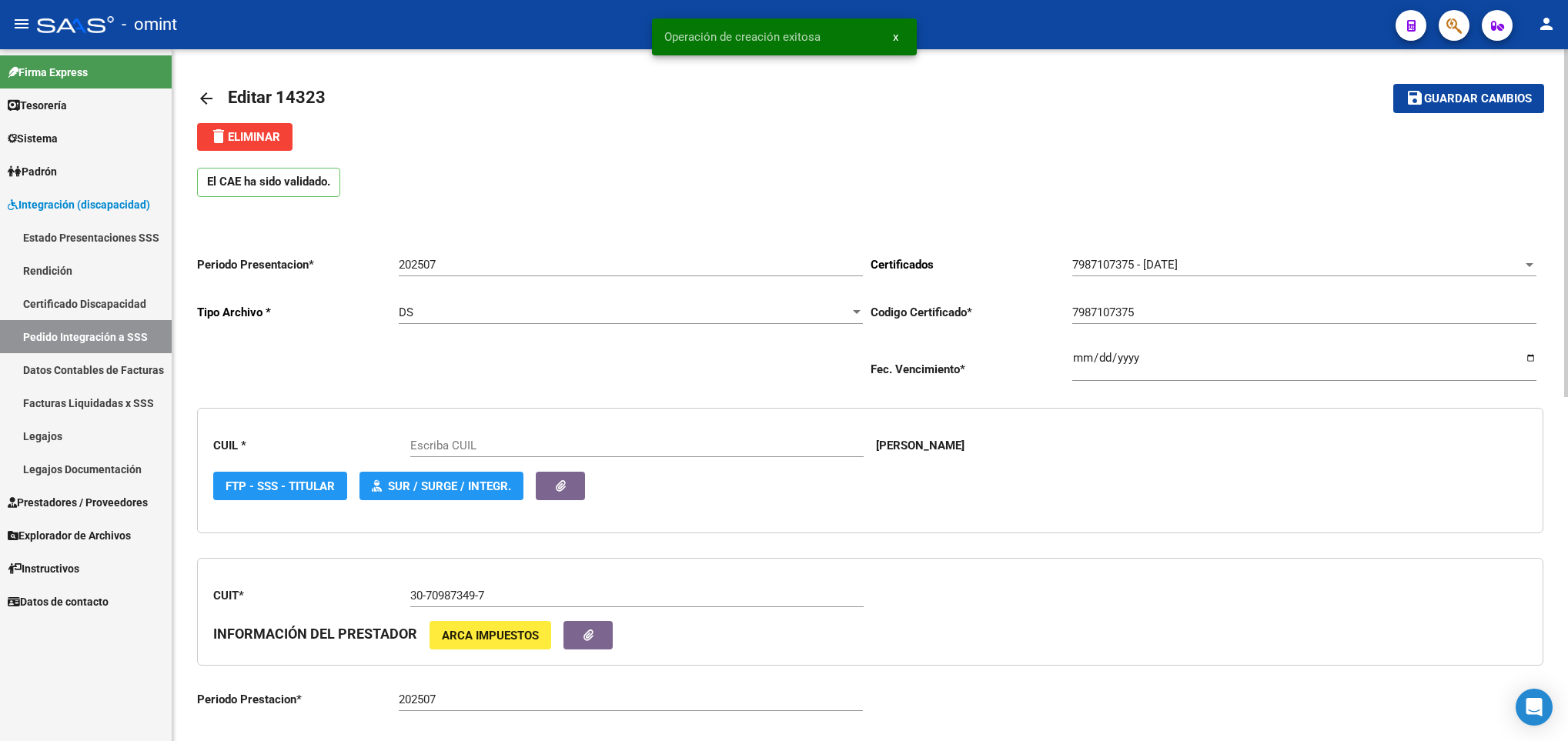
type input "20437248487"
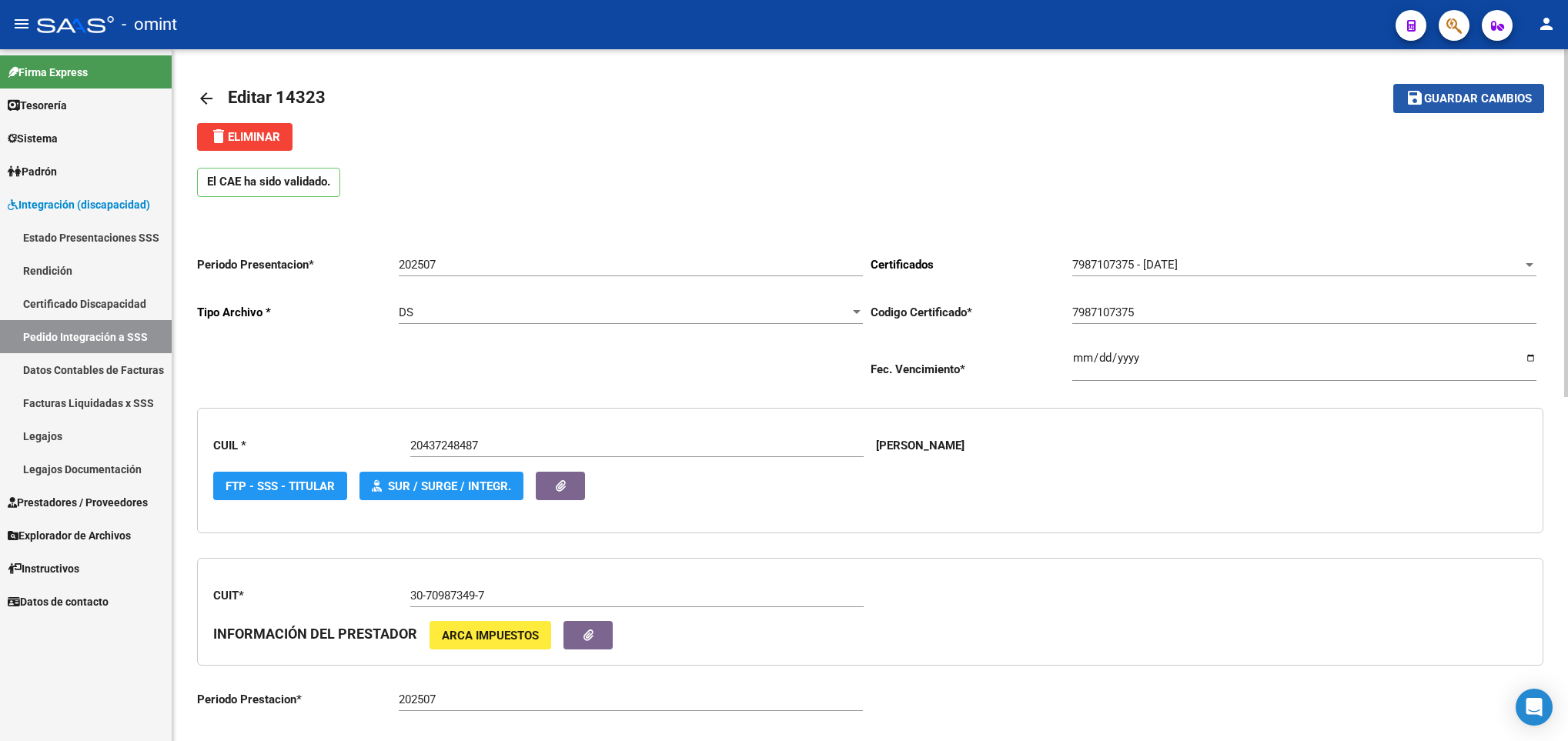
click at [1458, 96] on span "Guardar cambios" at bounding box center [1477, 98] width 108 height 14
click at [204, 97] on mat-icon "arrow_back" at bounding box center [206, 98] width 18 height 18
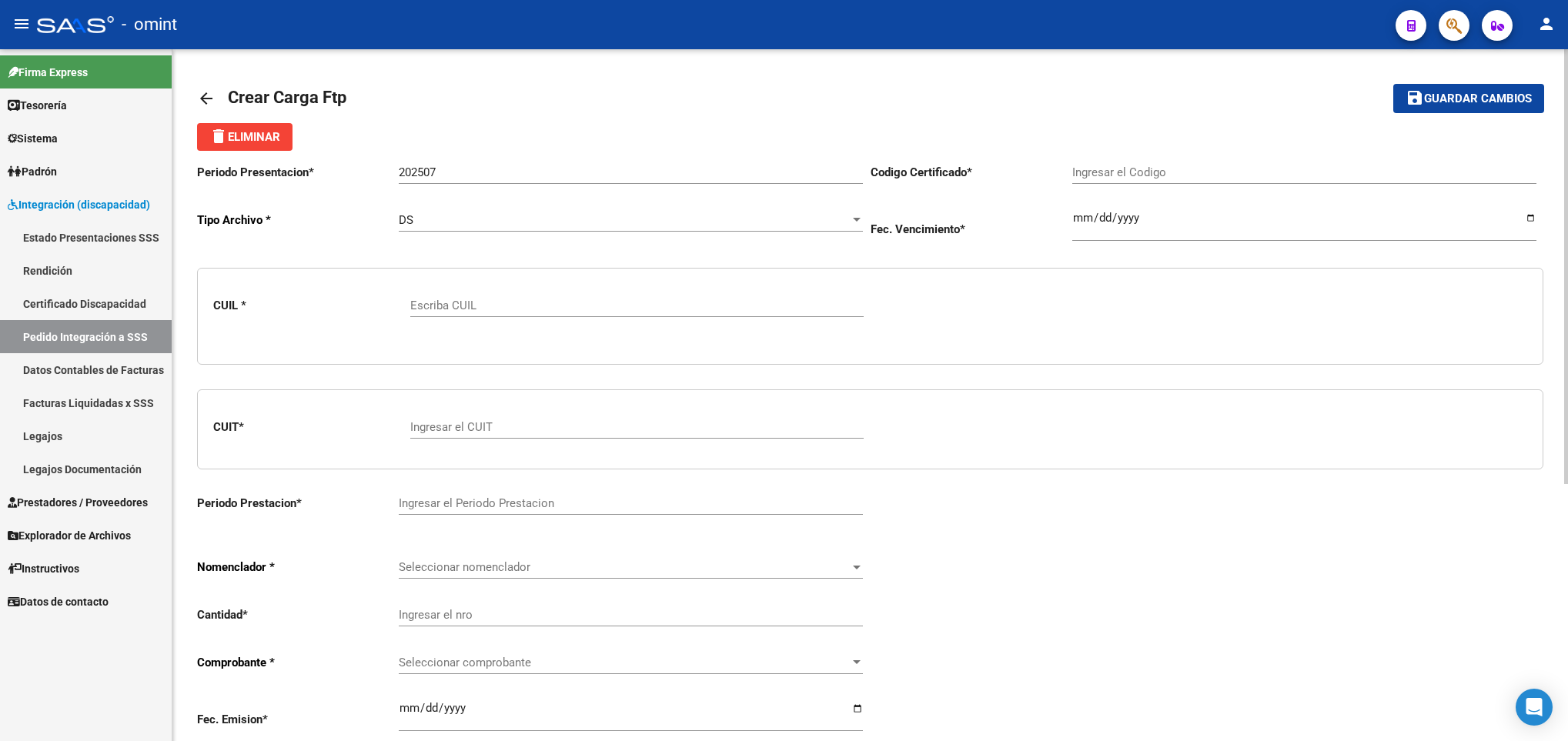
click at [210, 86] on link "arrow_back" at bounding box center [212, 97] width 30 height 36
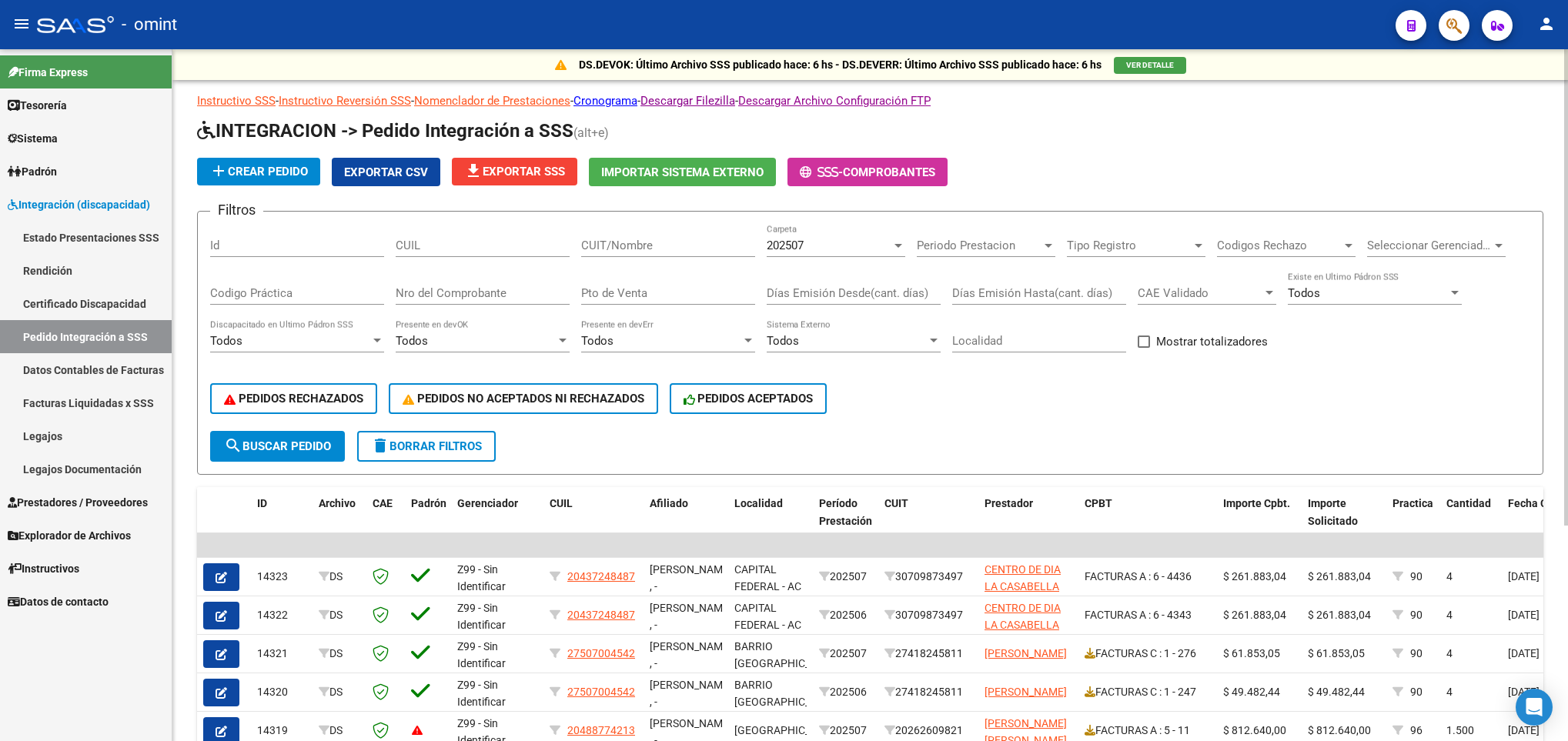
click at [626, 240] on input "CUIT/Nombre" at bounding box center [668, 245] width 174 height 14
paste input "75317597106932"
type input "7"
paste input "30709873497"
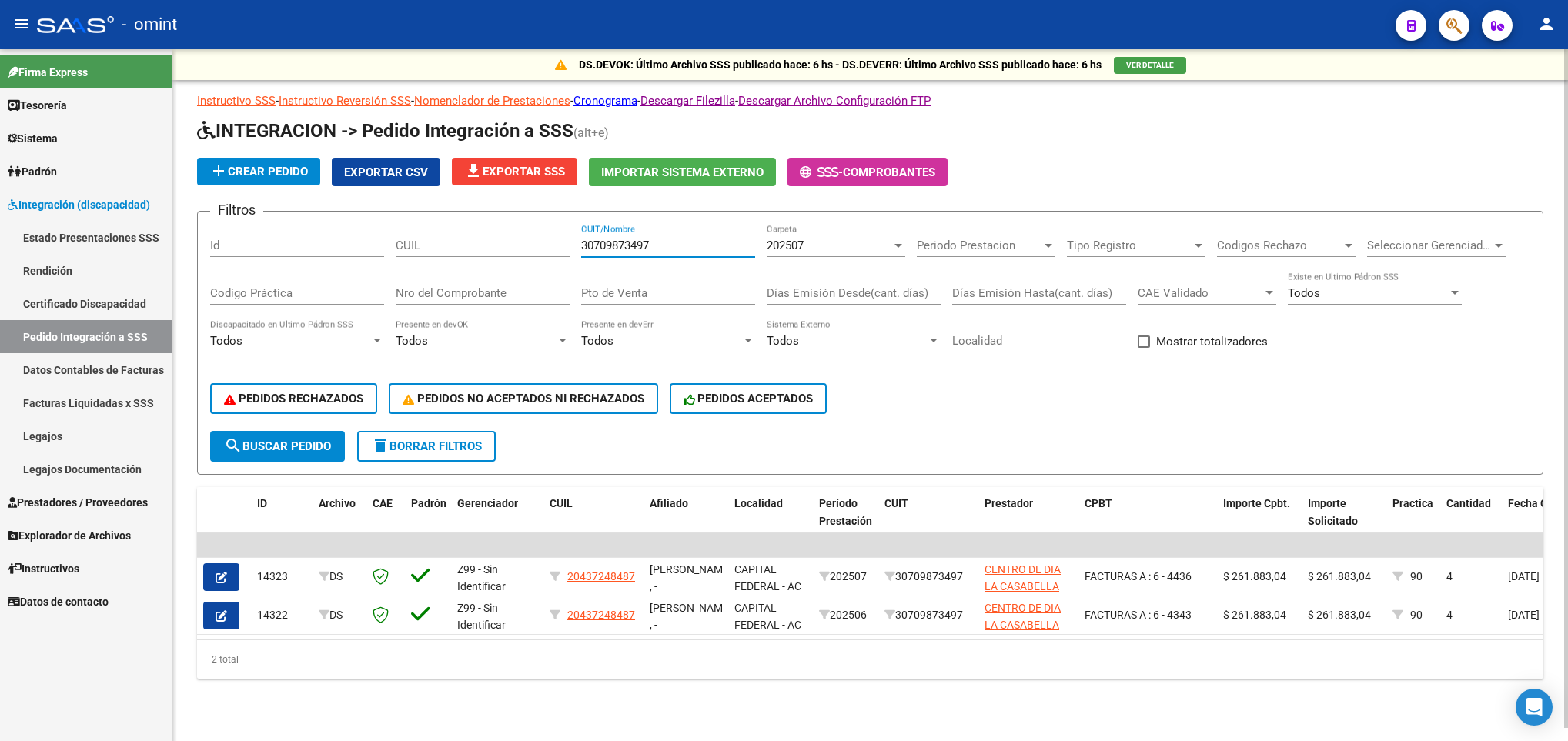
type input "30709873497"
